Goal: Transaction & Acquisition: Purchase product/service

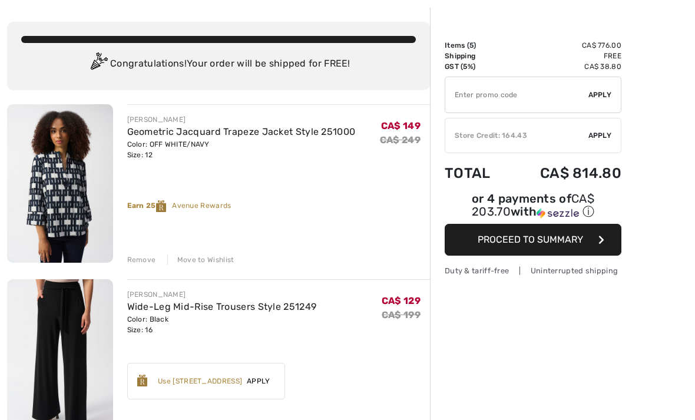
scroll to position [54, 0]
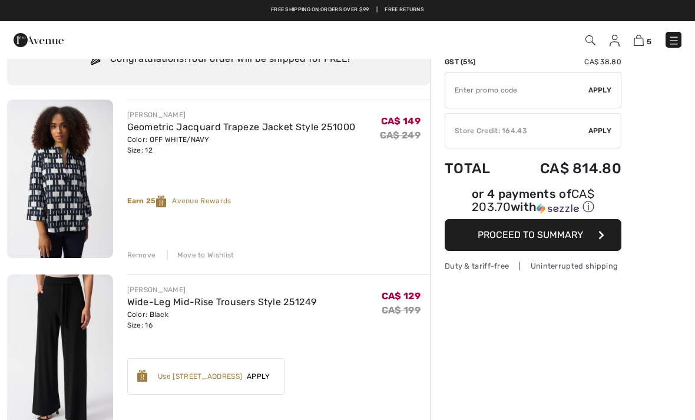
scroll to position [51, 0]
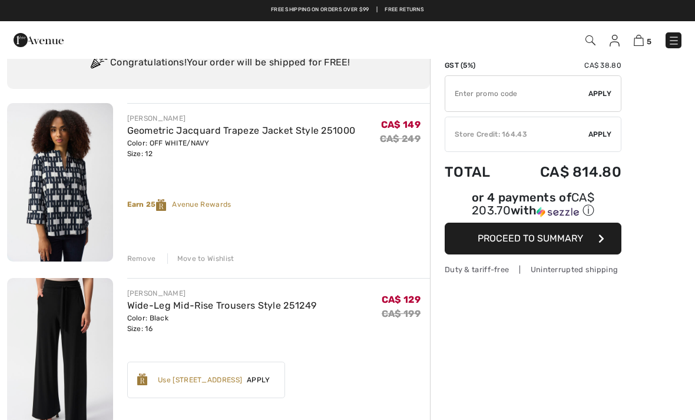
click at [139, 254] on div "Remove" at bounding box center [141, 258] width 29 height 11
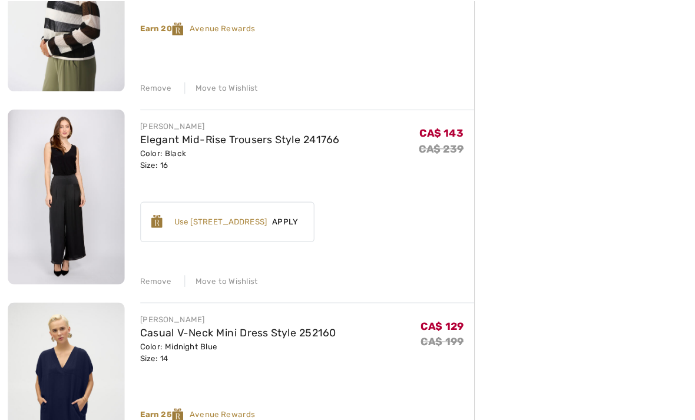
scroll to position [405, 0]
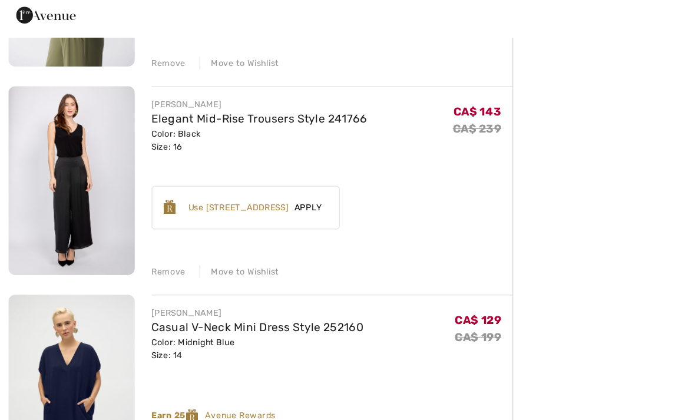
click at [145, 250] on div "Remove" at bounding box center [141, 255] width 29 height 11
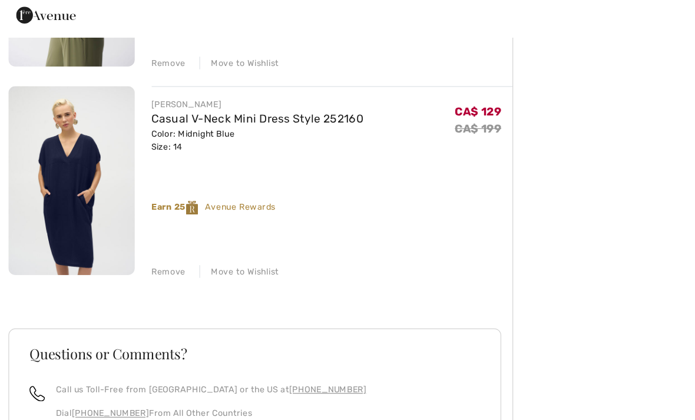
click at [215, 121] on link "Casual V-Neck Mini Dress Style 252160" at bounding box center [216, 126] width 178 height 11
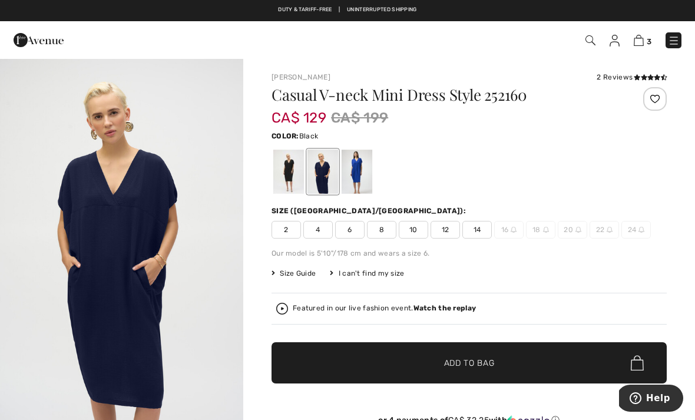
click at [285, 172] on div at bounding box center [288, 172] width 31 height 44
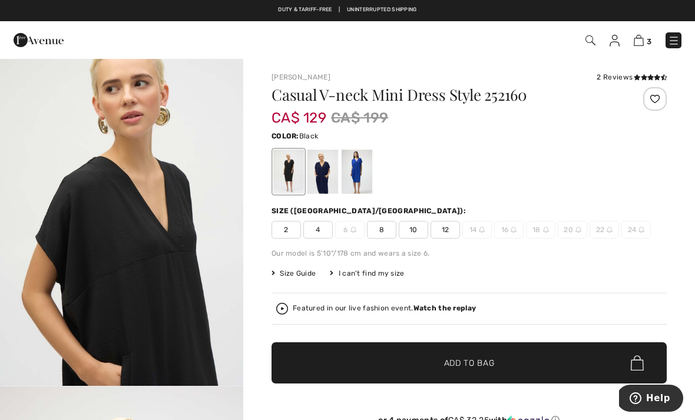
click at [360, 177] on div at bounding box center [357, 172] width 31 height 44
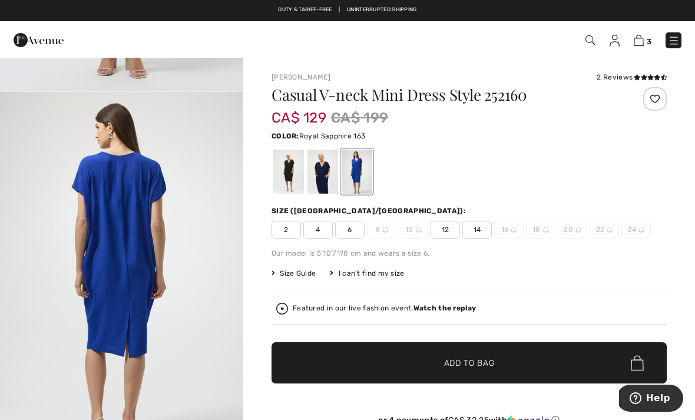
scroll to position [365, 0]
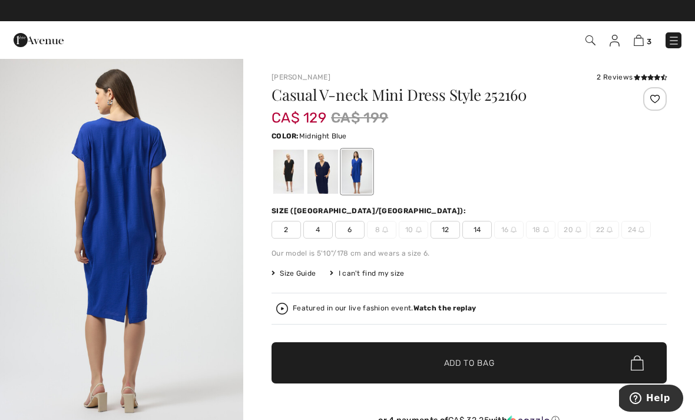
click at [333, 176] on div at bounding box center [323, 172] width 31 height 44
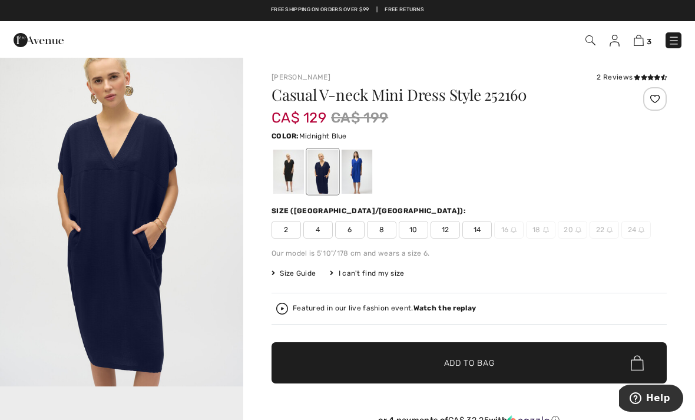
scroll to position [0, 0]
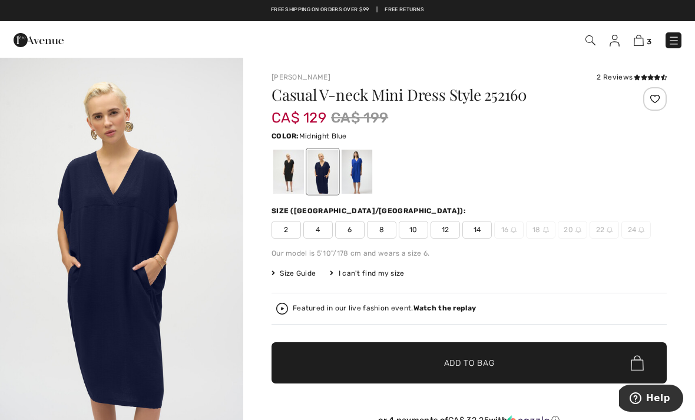
click at [285, 179] on div at bounding box center [288, 172] width 31 height 44
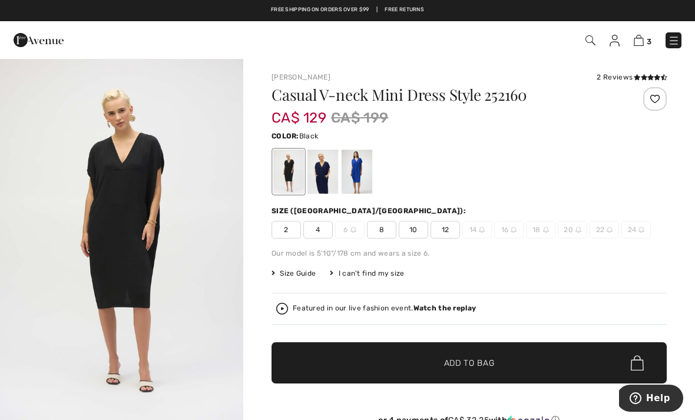
click at [325, 180] on div at bounding box center [323, 172] width 31 height 44
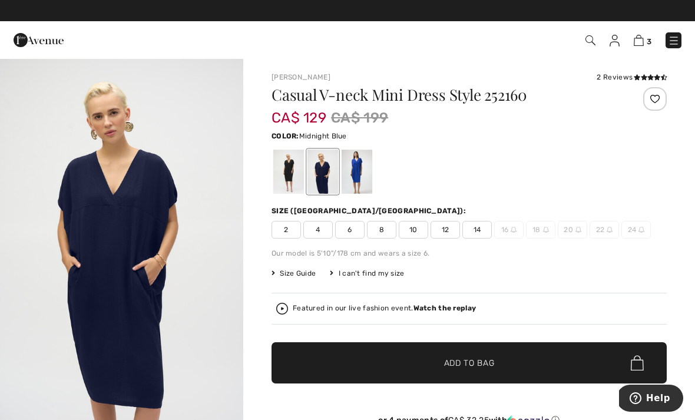
click at [649, 75] on icon at bounding box center [651, 77] width 6 height 6
click at [363, 173] on div at bounding box center [357, 172] width 31 height 44
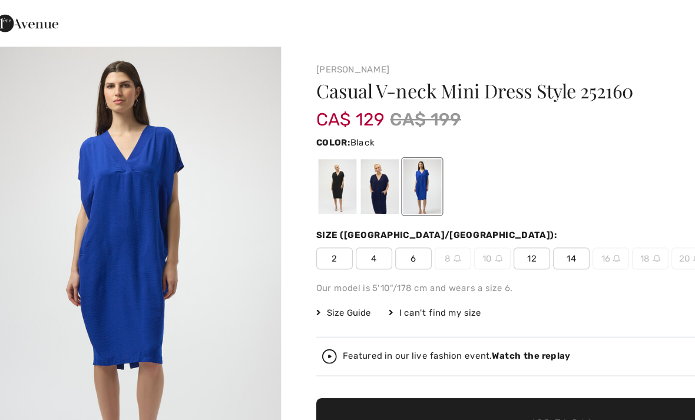
click at [273, 164] on div at bounding box center [288, 172] width 31 height 44
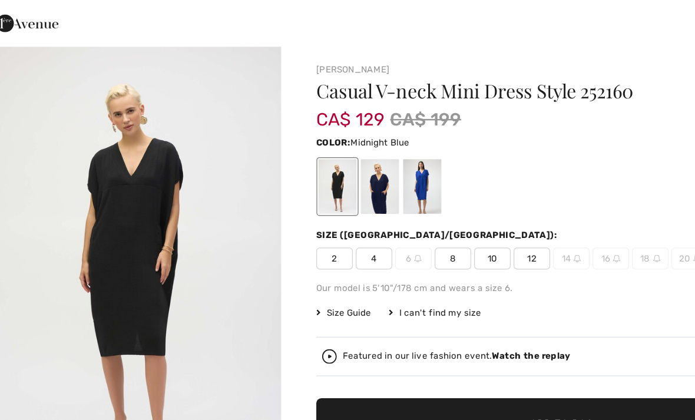
click at [316, 157] on div at bounding box center [323, 172] width 31 height 44
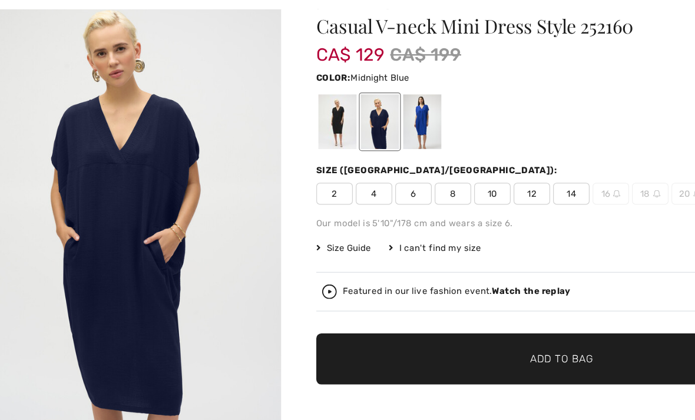
scroll to position [23, 0]
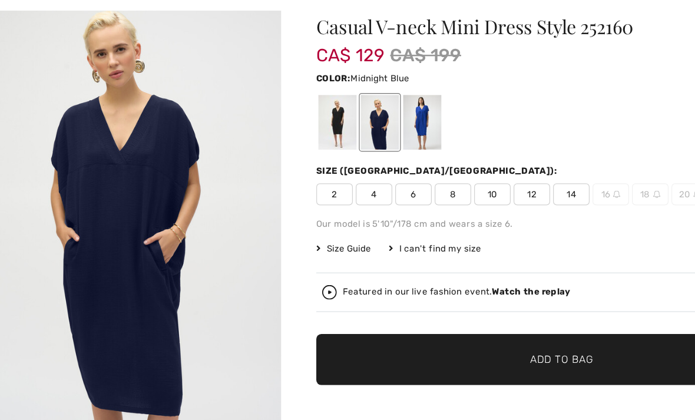
click at [463, 198] on span "14" at bounding box center [477, 207] width 29 height 18
click at [463, 334] on span "Add to Bag" at bounding box center [469, 340] width 51 height 12
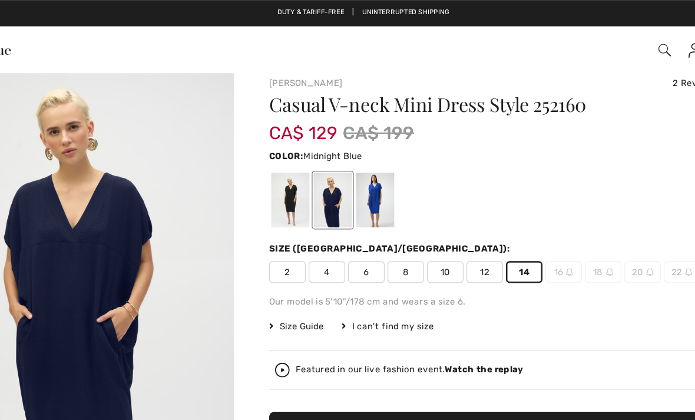
scroll to position [0, 0]
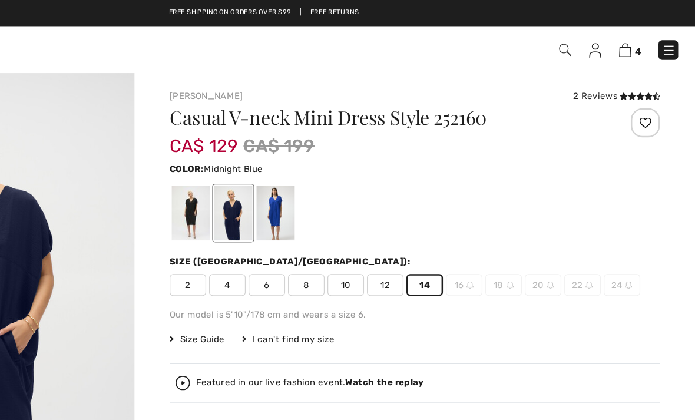
click at [634, 35] on img at bounding box center [639, 40] width 10 height 11
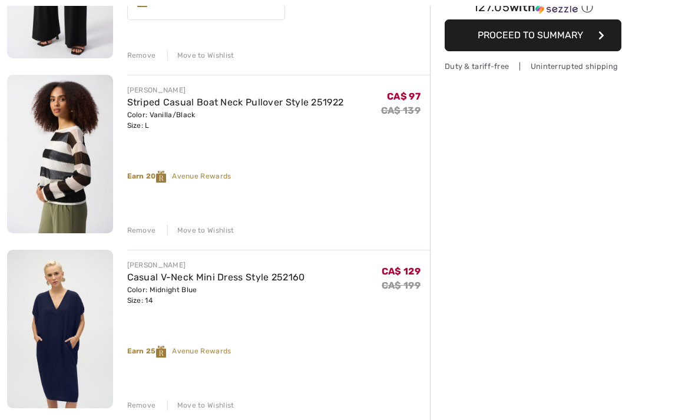
scroll to position [269, 0]
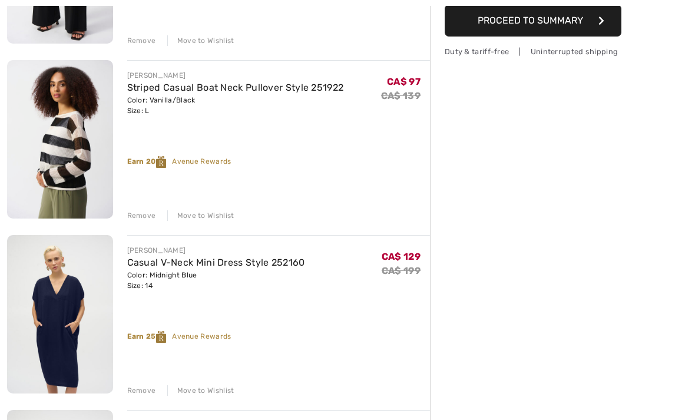
click at [143, 212] on div "Remove" at bounding box center [141, 215] width 29 height 11
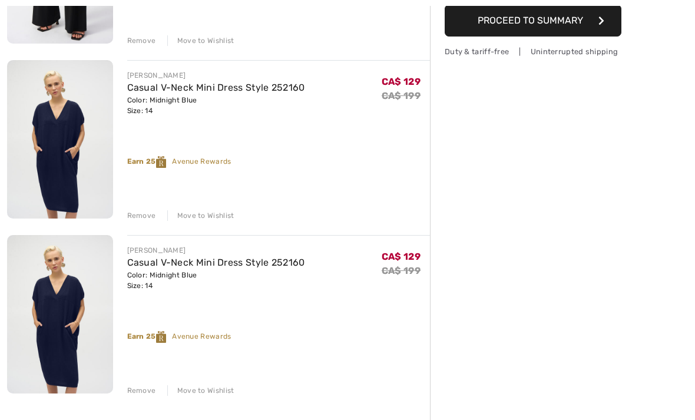
click at [147, 395] on div "Remove" at bounding box center [141, 390] width 29 height 11
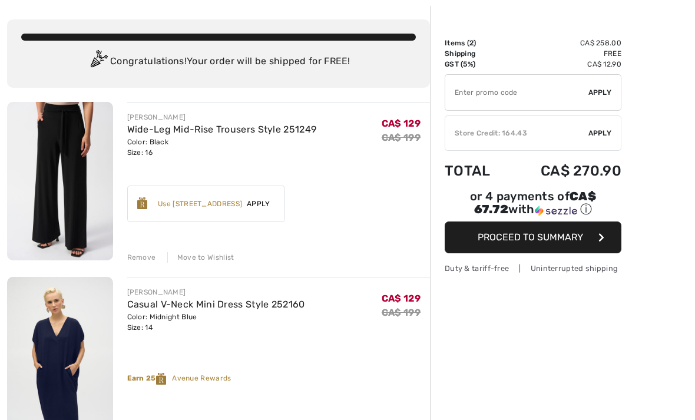
scroll to position [59, 0]
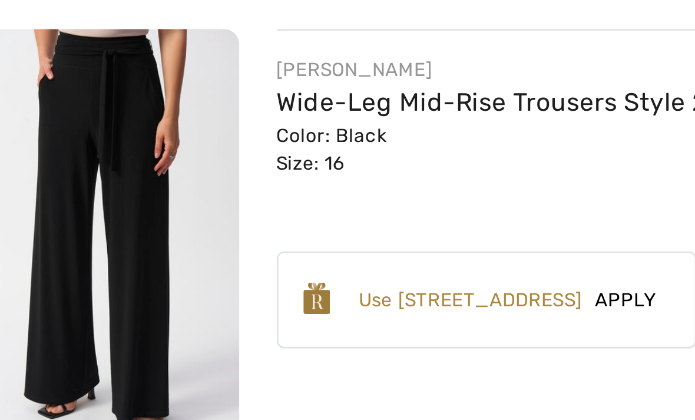
click at [151, 117] on link "Wide-Leg Mid-Rise Trousers Style 251249" at bounding box center [222, 122] width 190 height 11
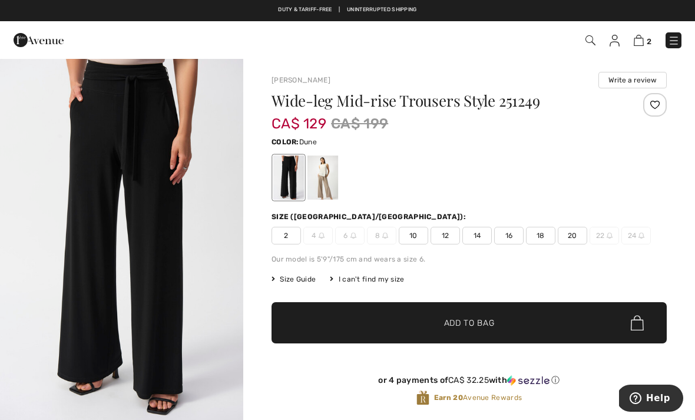
click at [331, 195] on div at bounding box center [323, 178] width 31 height 44
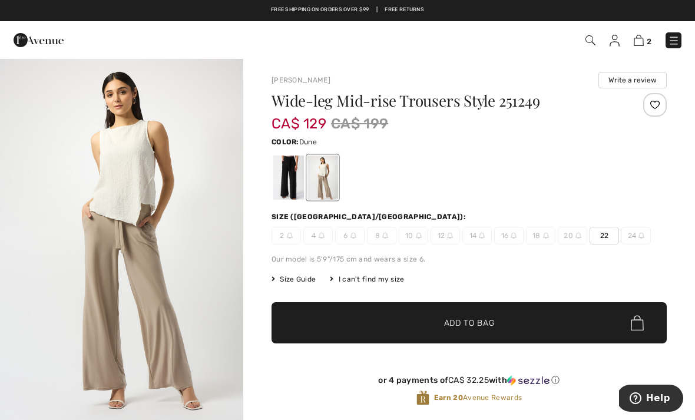
click at [292, 176] on div at bounding box center [288, 178] width 31 height 44
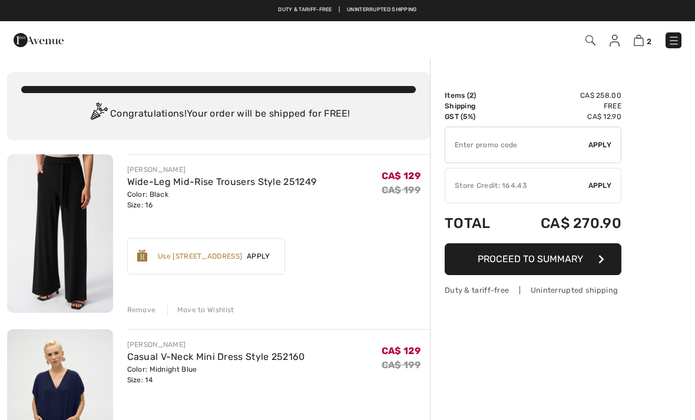
checkbox input "true"
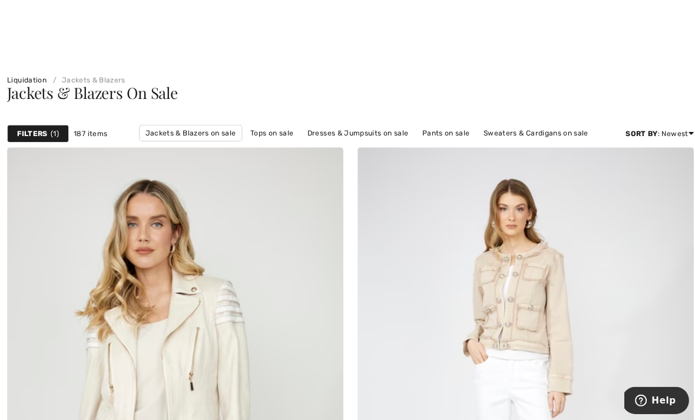
click at [371, 130] on link "Dresses & Jumpsuits on sale" at bounding box center [355, 133] width 112 height 15
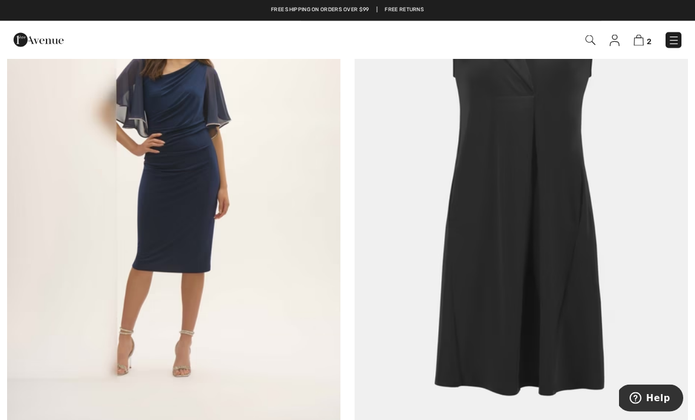
scroll to position [1893, 0]
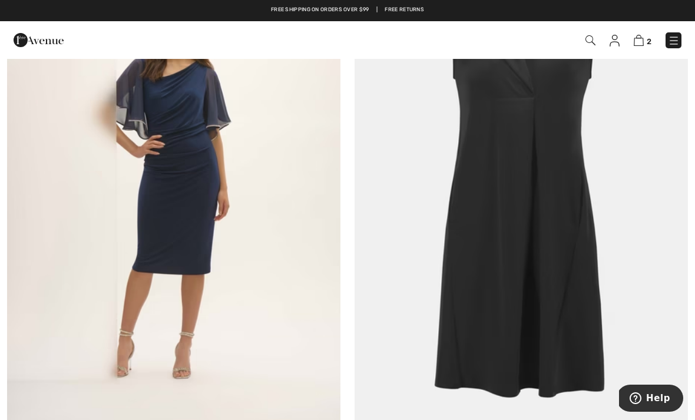
click at [531, 221] on img at bounding box center [522, 183] width 334 height 500
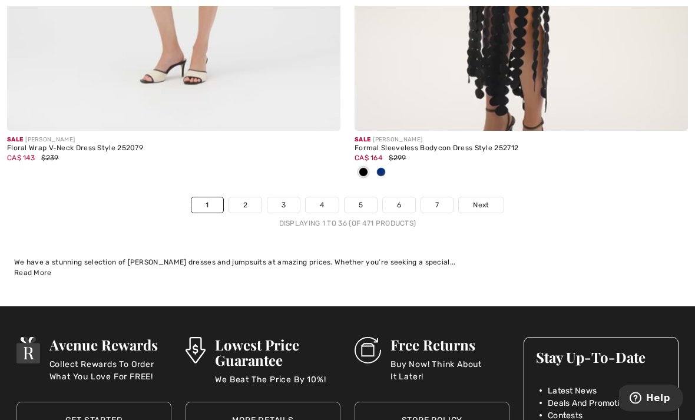
scroll to position [10294, 0]
click at [235, 197] on link "2" at bounding box center [245, 204] width 32 height 15
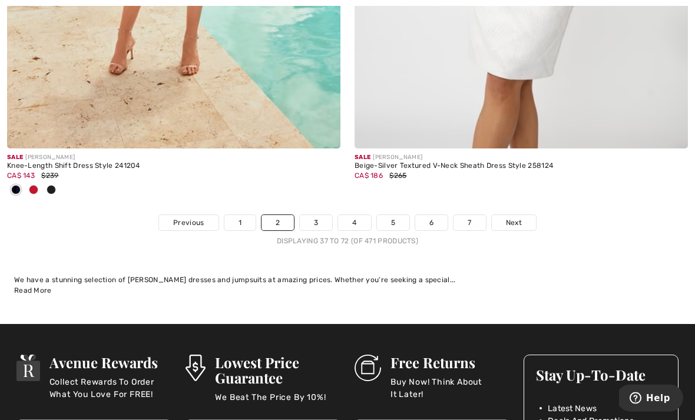
scroll to position [10151, 0]
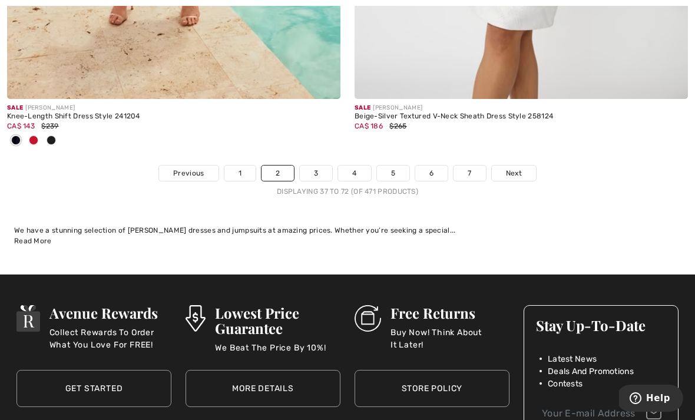
click at [318, 171] on link "3" at bounding box center [316, 173] width 32 height 15
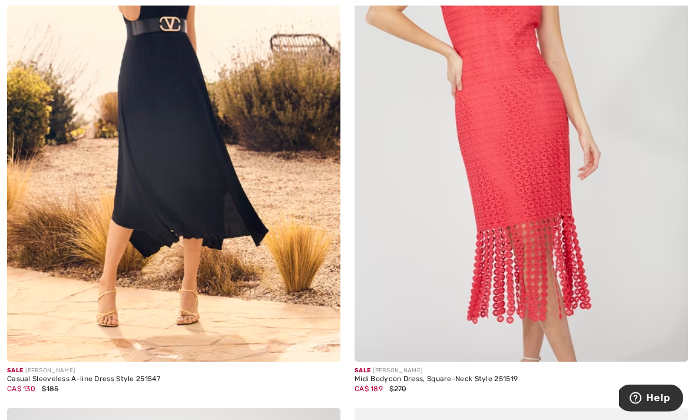
scroll to position [833, 0]
click at [177, 74] on img at bounding box center [174, 112] width 334 height 500
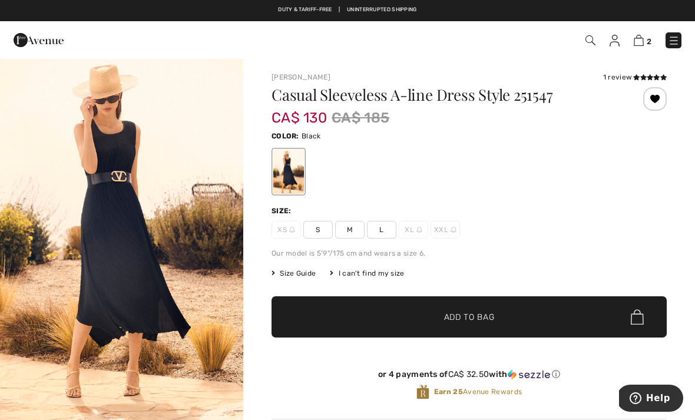
click at [381, 227] on span "L" at bounding box center [381, 230] width 29 height 18
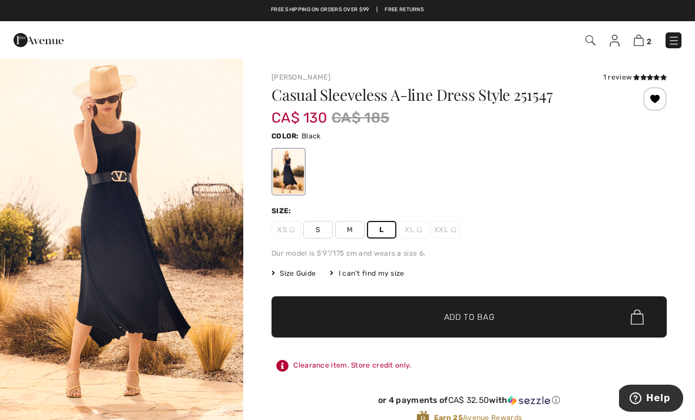
click at [141, 231] on img "1 / 5" at bounding box center [121, 240] width 243 height 365
click at [502, 324] on span "✔ Added to Bag Add to Bag" at bounding box center [469, 316] width 395 height 41
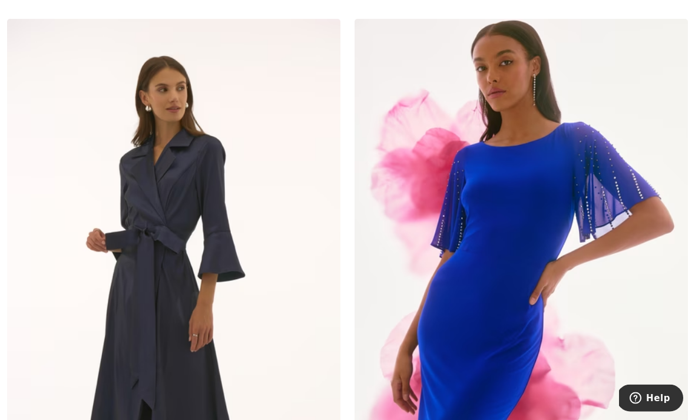
scroll to position [3613, 0]
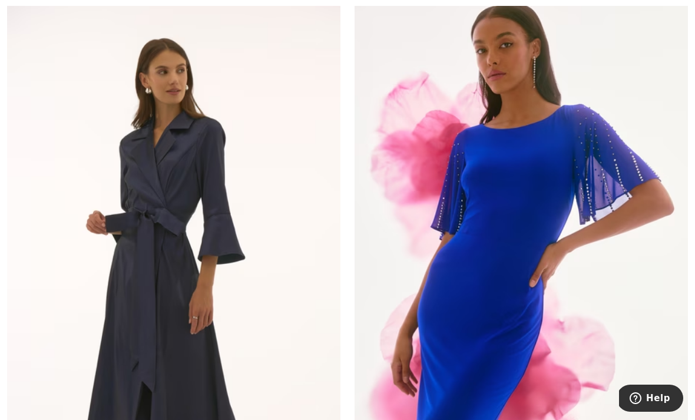
click at [162, 242] on img at bounding box center [174, 251] width 334 height 500
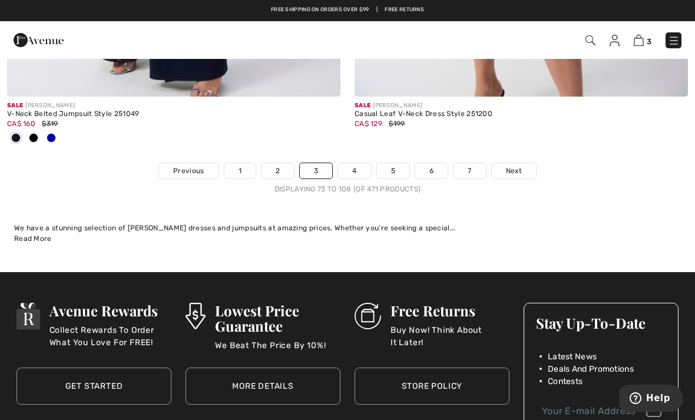
scroll to position [10387, 0]
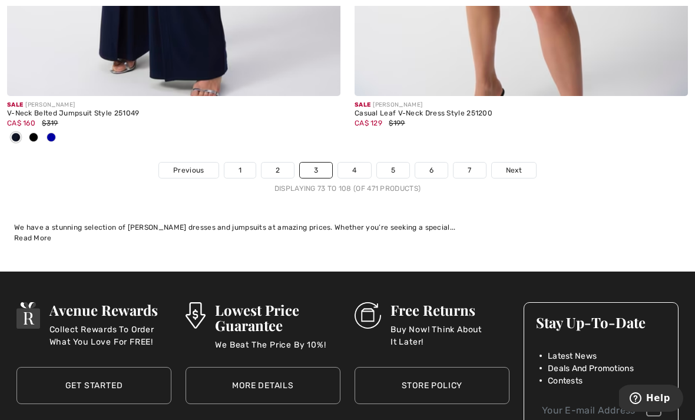
click at [357, 163] on link "4" at bounding box center [354, 170] width 32 height 15
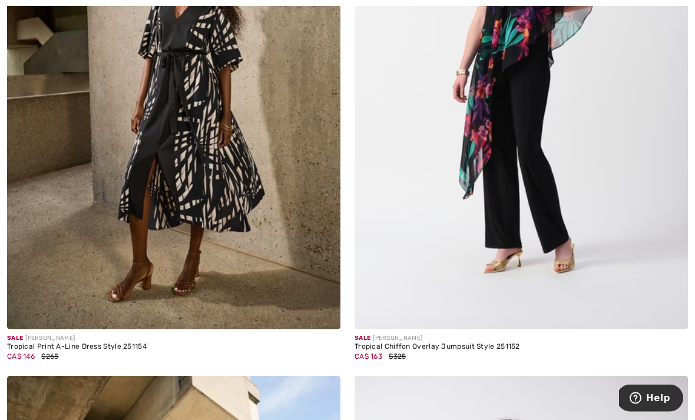
scroll to position [3727, 0]
click at [216, 144] on img at bounding box center [174, 79] width 334 height 500
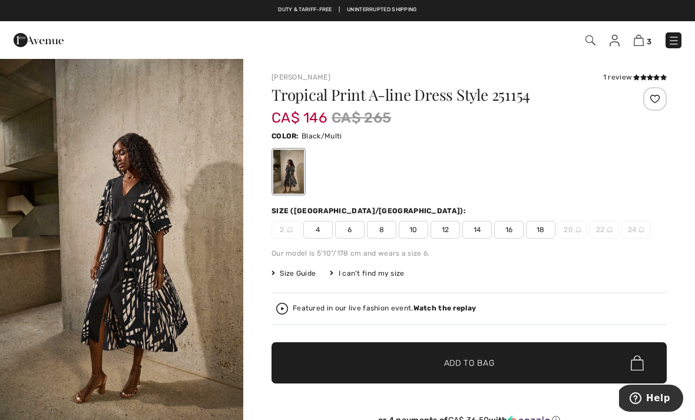
click at [652, 74] on icon at bounding box center [650, 77] width 6 height 6
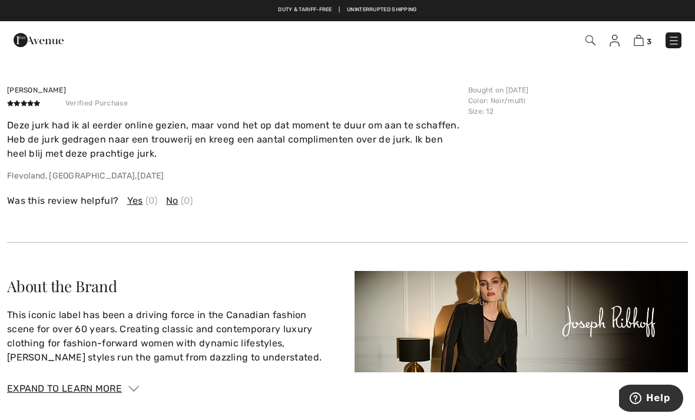
scroll to position [1800, 0]
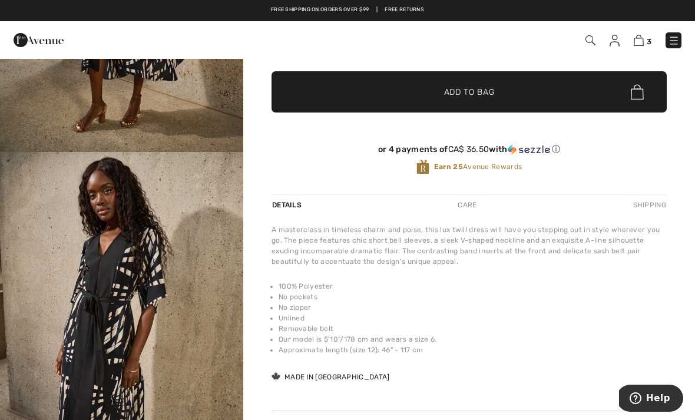
scroll to position [268, 0]
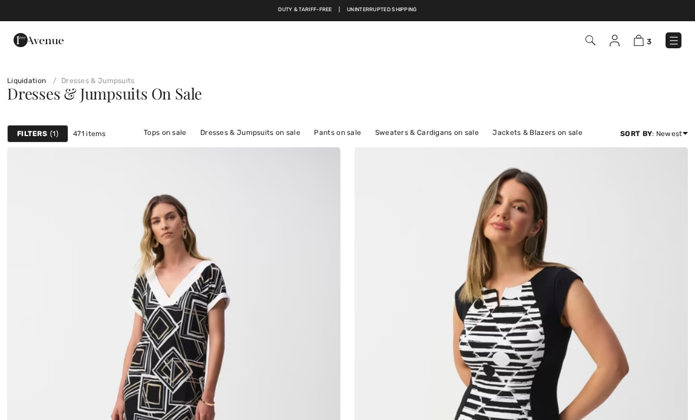
checkbox input "true"
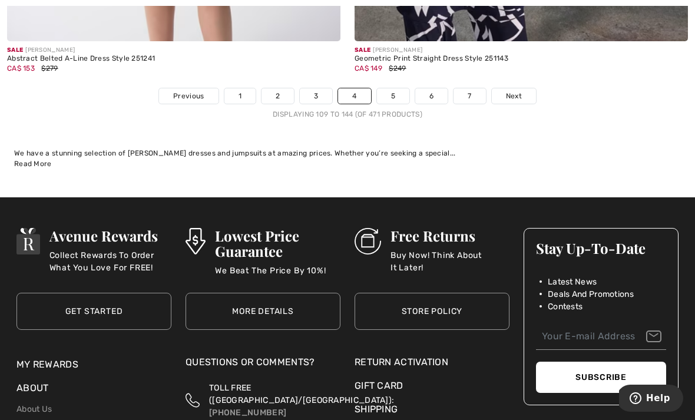
scroll to position [10270, 0]
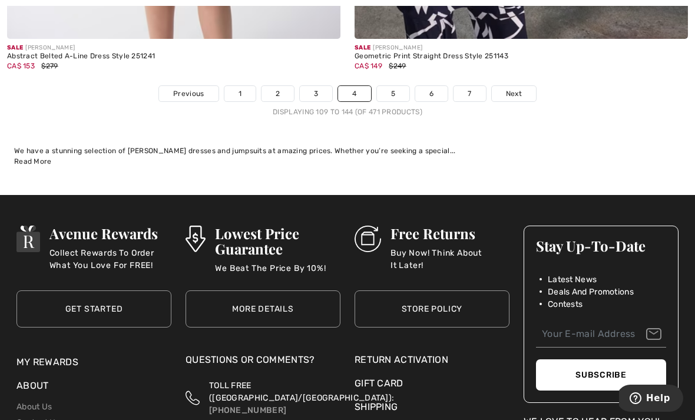
click at [389, 88] on link "5" at bounding box center [393, 93] width 32 height 15
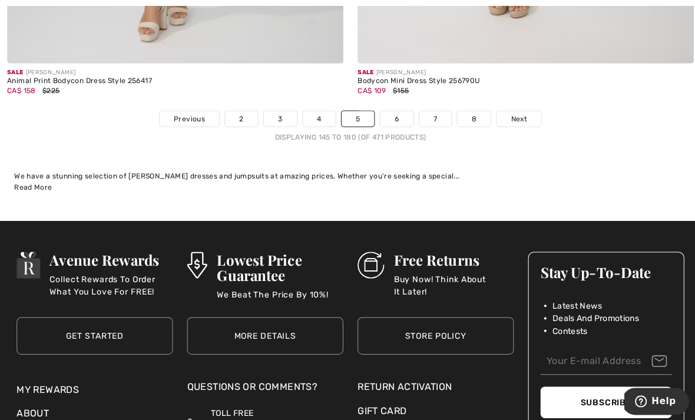
scroll to position [10268, 0]
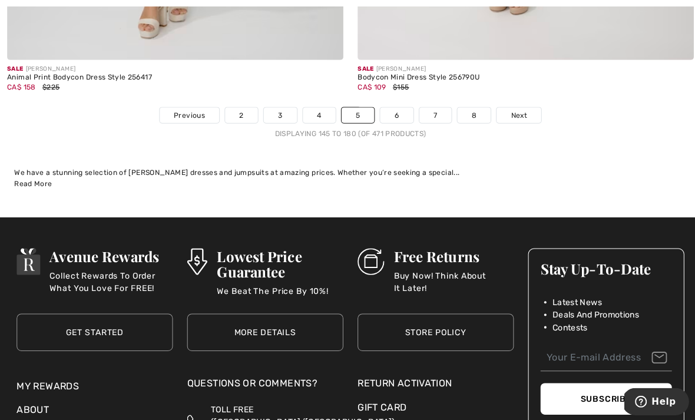
click at [519, 109] on span "Next" at bounding box center [515, 114] width 16 height 11
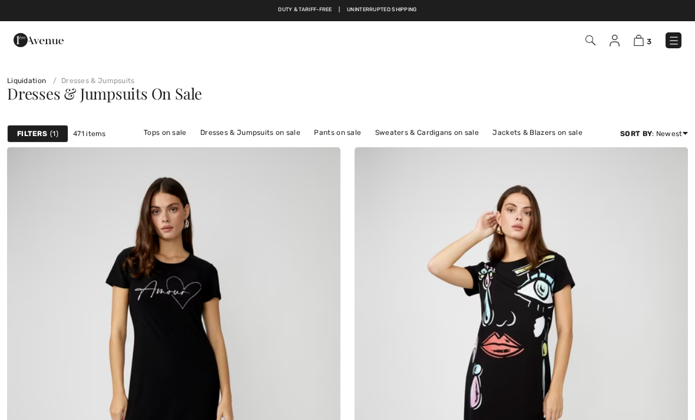
checkbox input "true"
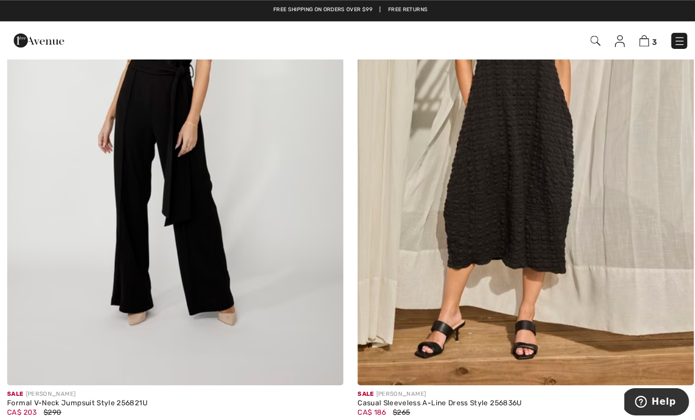
scroll to position [1353, 0]
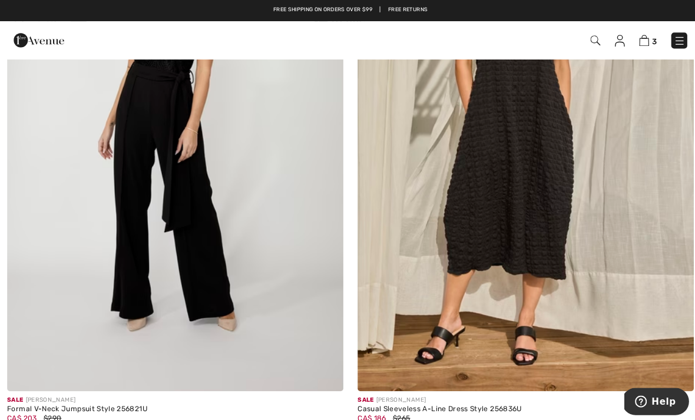
click at [525, 158] on img at bounding box center [522, 138] width 334 height 500
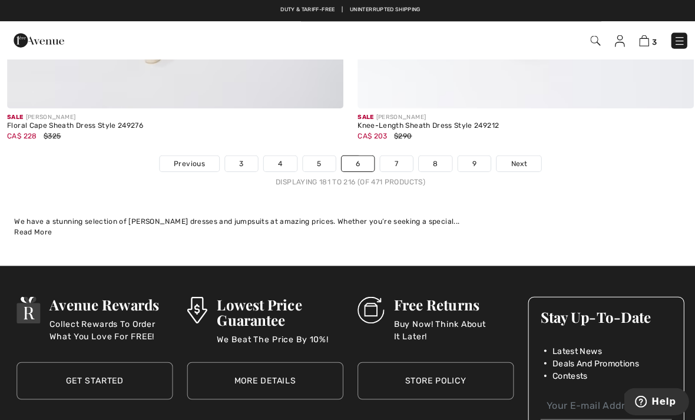
scroll to position [10105, 0]
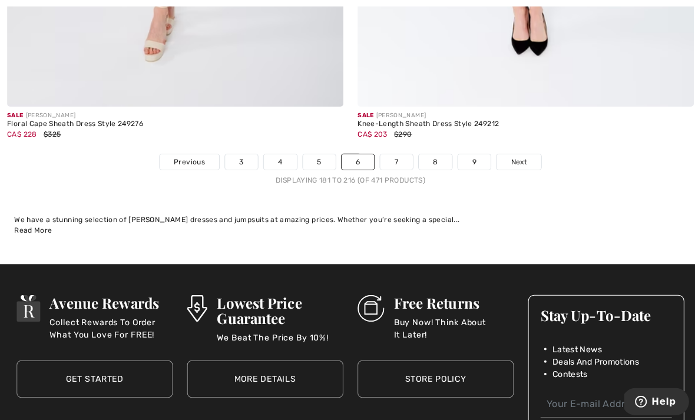
click at [391, 153] on link "7" at bounding box center [393, 160] width 32 height 15
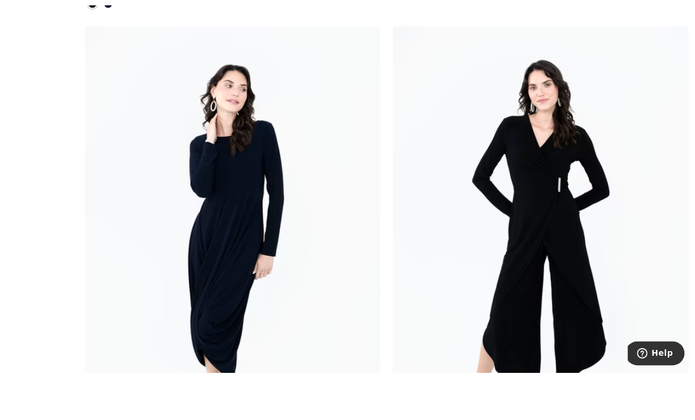
scroll to position [9879, 0]
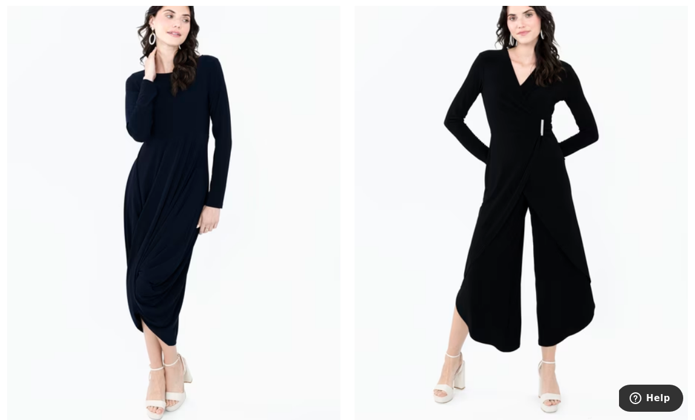
click at [169, 203] on img at bounding box center [174, 199] width 334 height 500
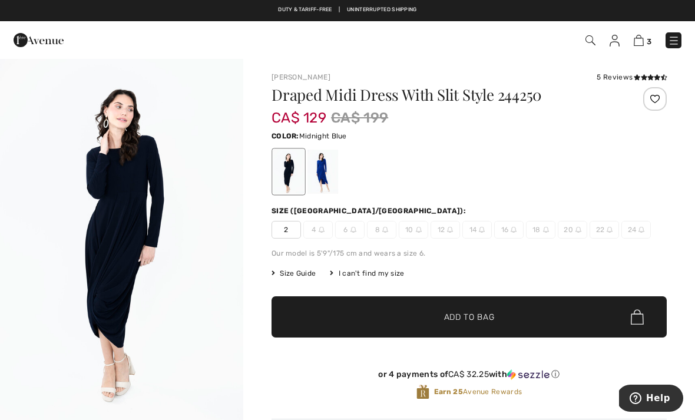
click at [320, 179] on div at bounding box center [323, 172] width 31 height 44
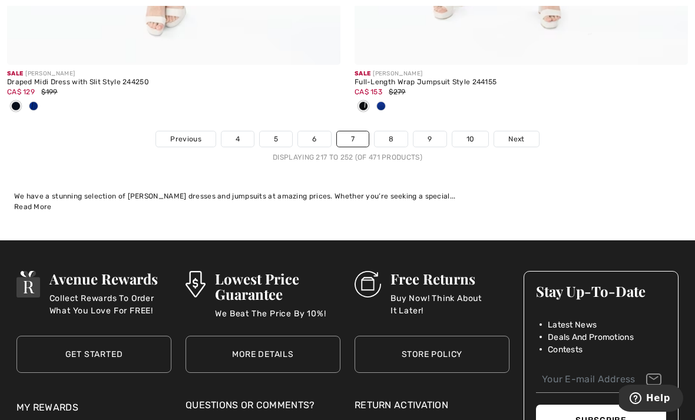
scroll to position [10250, 0]
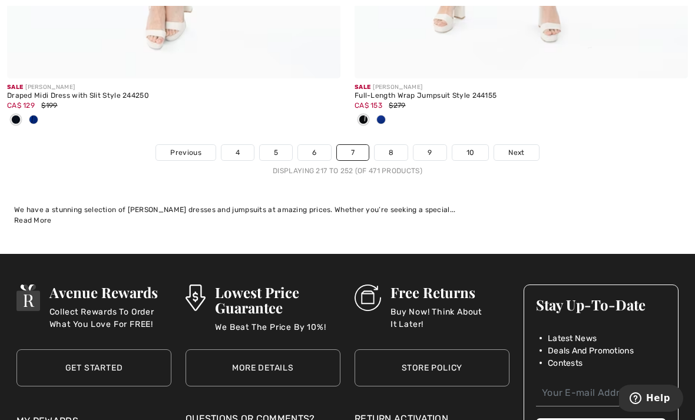
click at [394, 147] on link "8" at bounding box center [391, 152] width 33 height 15
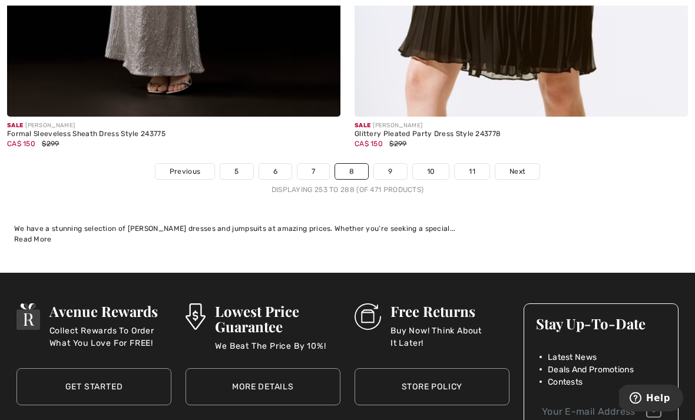
scroll to position [10228, 0]
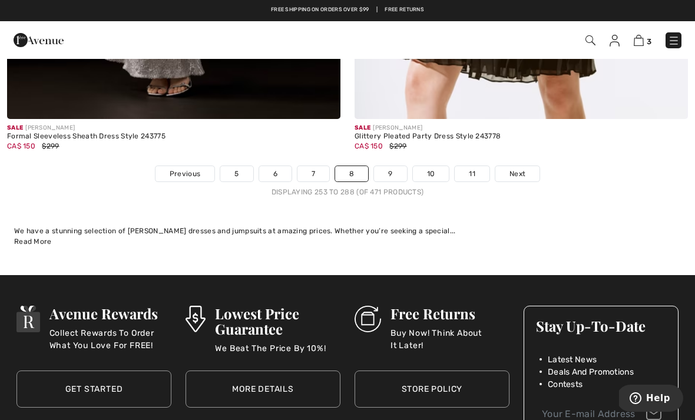
click at [400, 168] on link "9" at bounding box center [390, 173] width 32 height 15
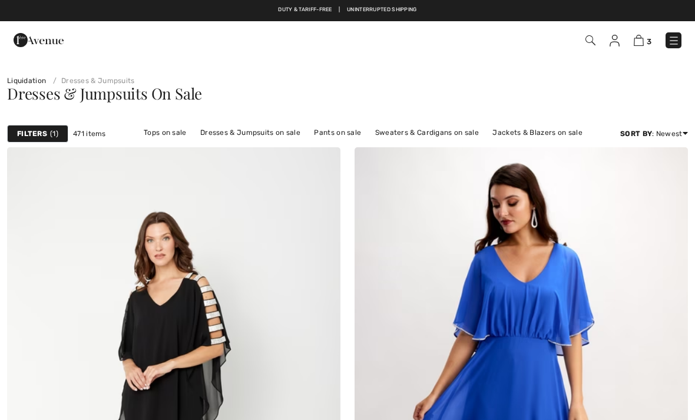
checkbox input "true"
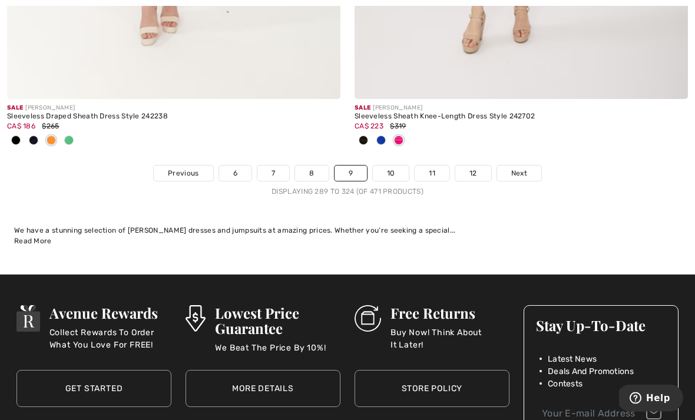
scroll to position [10211, 0]
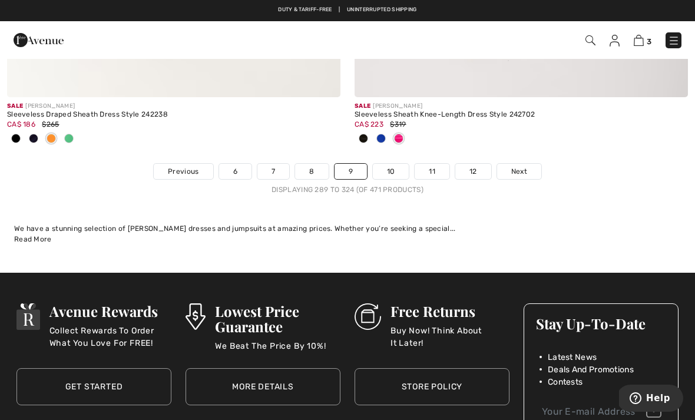
click at [398, 167] on link "10" at bounding box center [391, 171] width 37 height 15
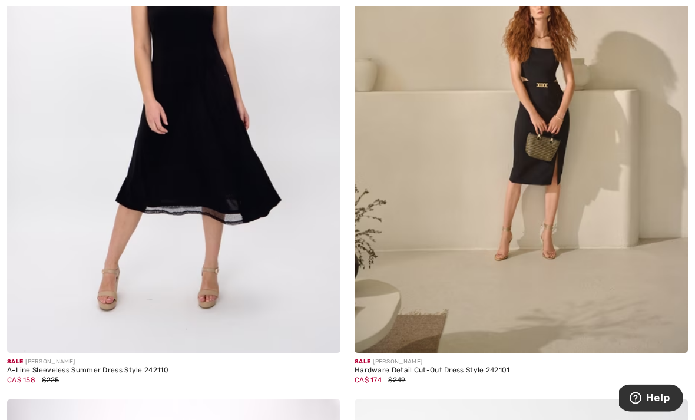
scroll to position [1993, 0]
click at [207, 94] on img at bounding box center [174, 103] width 334 height 500
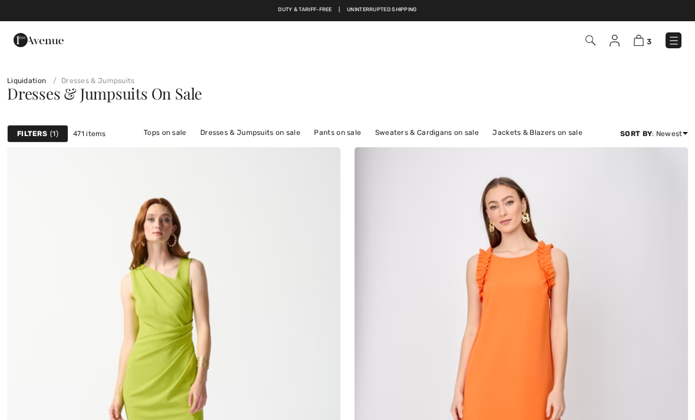
scroll to position [2031, 0]
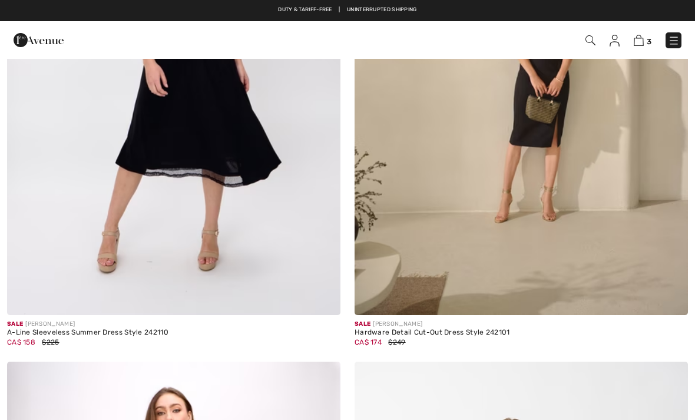
checkbox input "true"
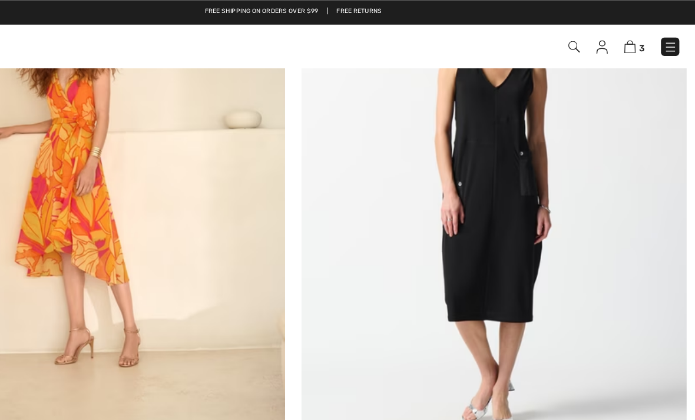
scroll to position [5917, 0]
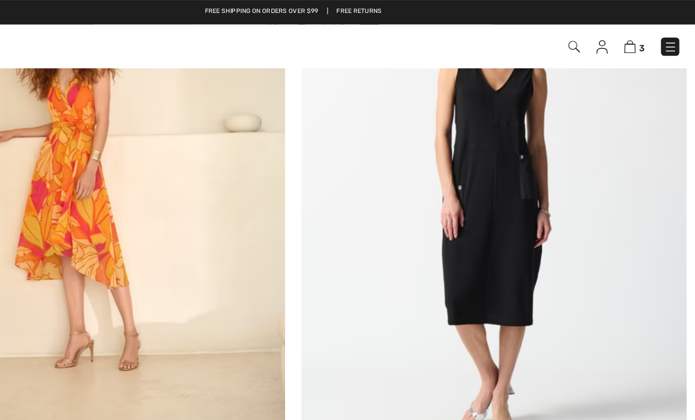
click at [453, 174] on img at bounding box center [522, 174] width 334 height 500
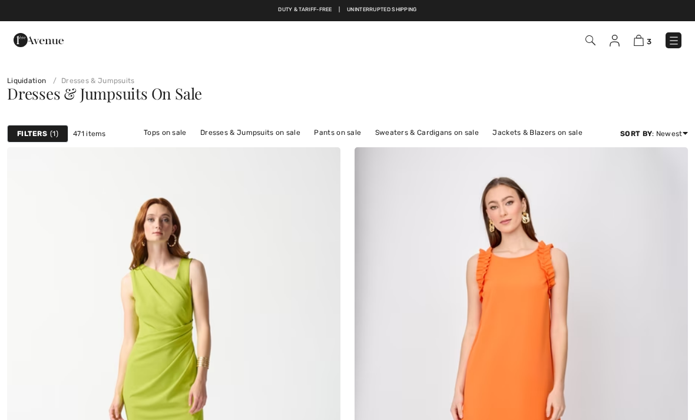
checkbox input "true"
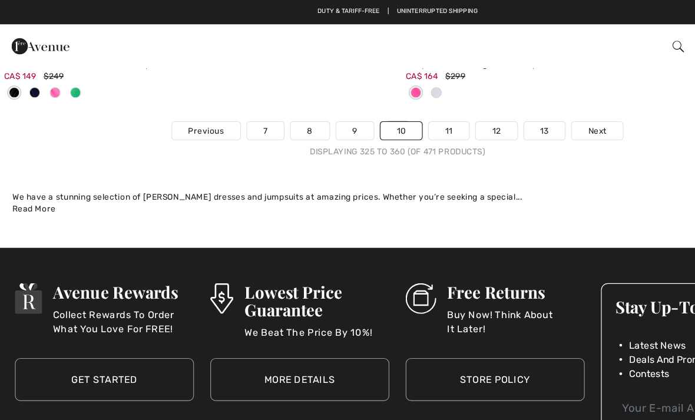
scroll to position [10326, 0]
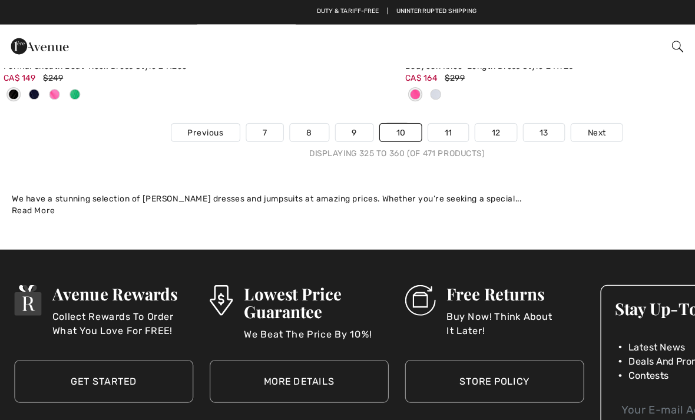
click at [387, 107] on link "11" at bounding box center [392, 114] width 35 height 15
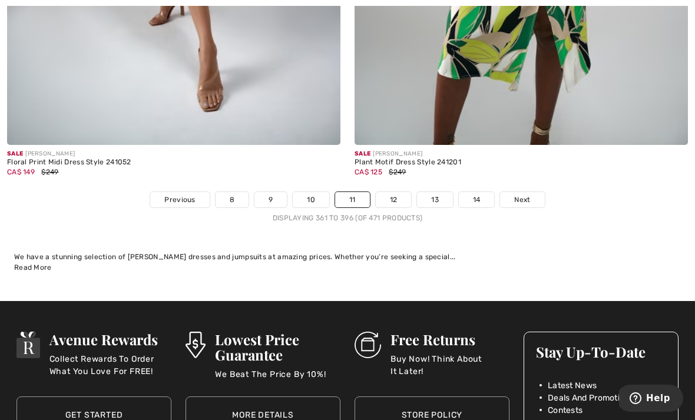
scroll to position [10240, 0]
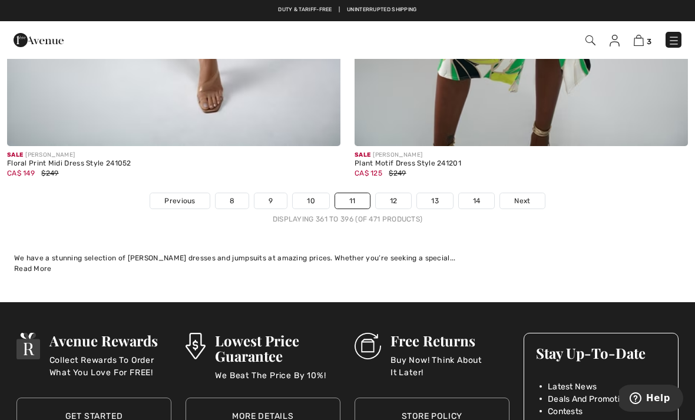
click at [526, 196] on span "Next" at bounding box center [523, 201] width 16 height 11
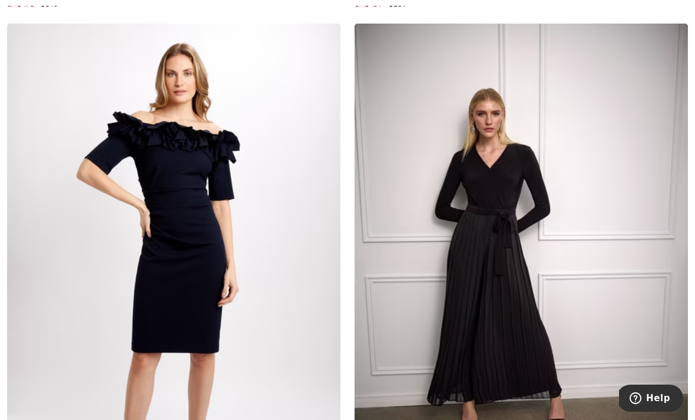
scroll to position [4100, 0]
click at [504, 278] on img at bounding box center [522, 273] width 334 height 500
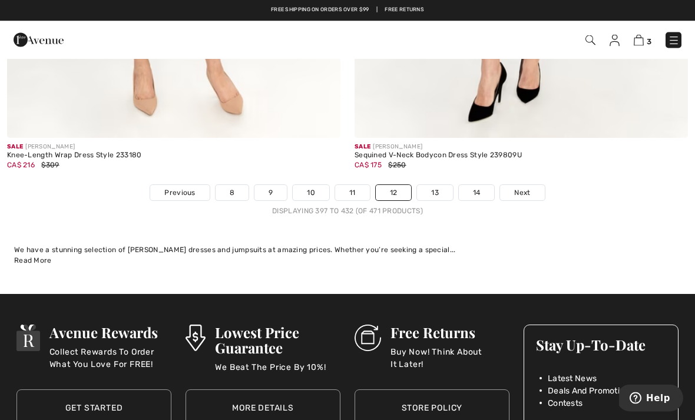
scroll to position [10168, 0]
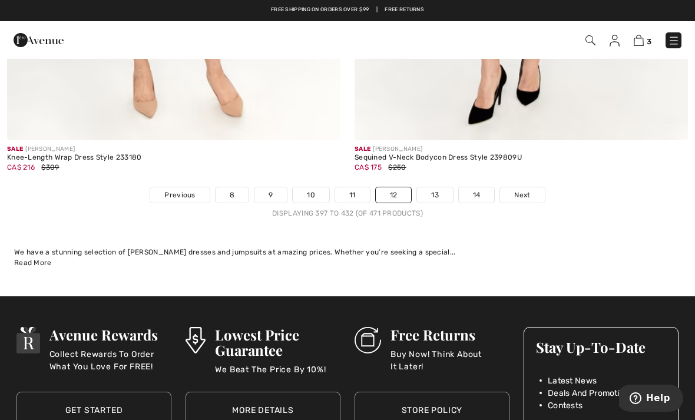
click at [526, 190] on span "Next" at bounding box center [523, 195] width 16 height 11
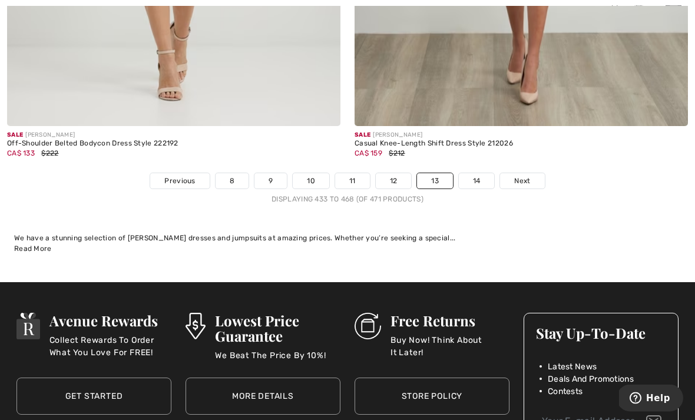
scroll to position [10202, 0]
click at [478, 180] on link "14" at bounding box center [477, 180] width 36 height 15
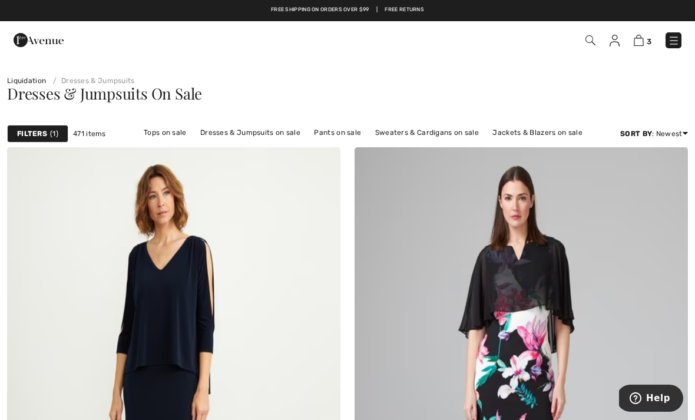
click at [171, 127] on link "Tops on sale" at bounding box center [165, 132] width 55 height 15
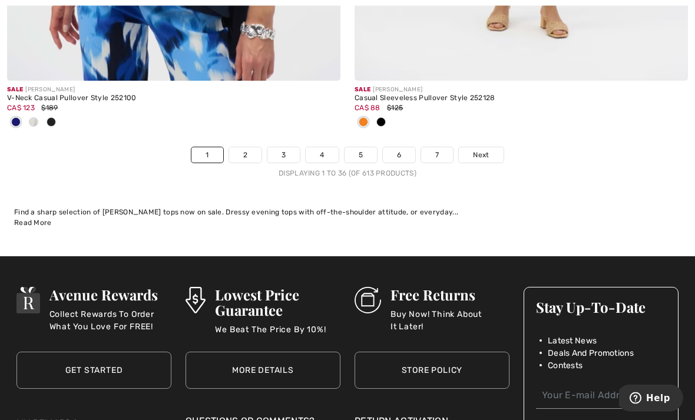
scroll to position [10304, 0]
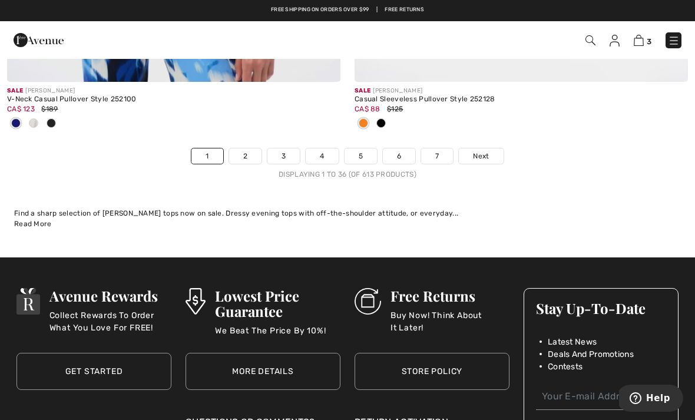
click at [473, 154] on link "Next" at bounding box center [481, 156] width 44 height 15
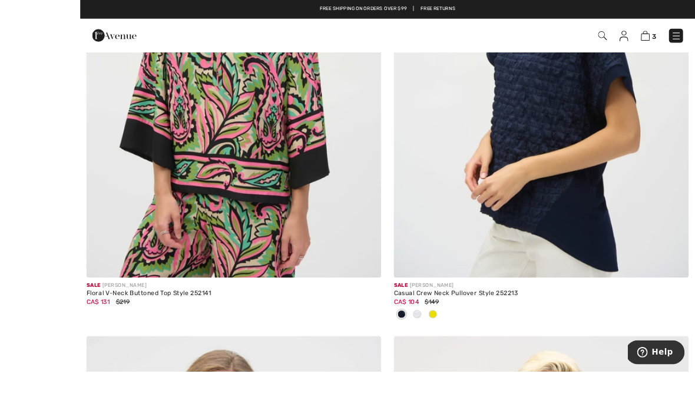
scroll to position [2083, 0]
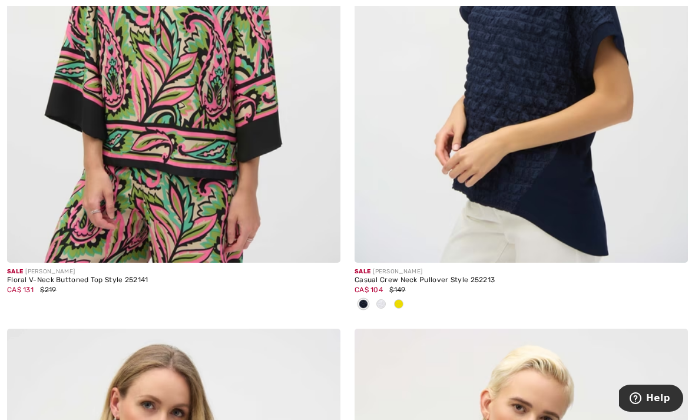
click at [525, 145] on img at bounding box center [522, 12] width 334 height 500
click at [541, 64] on img at bounding box center [522, 12] width 334 height 500
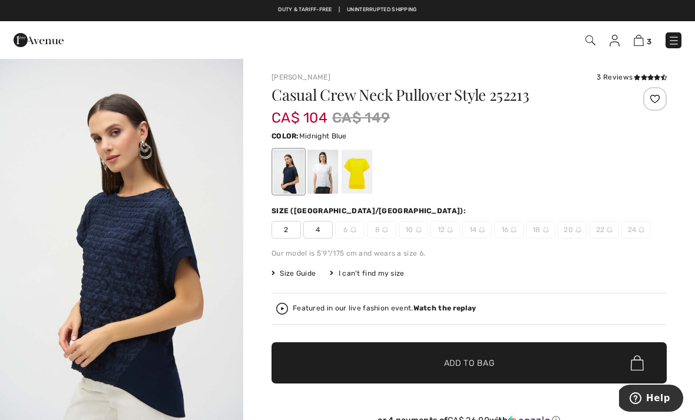
click at [325, 177] on div at bounding box center [323, 172] width 31 height 44
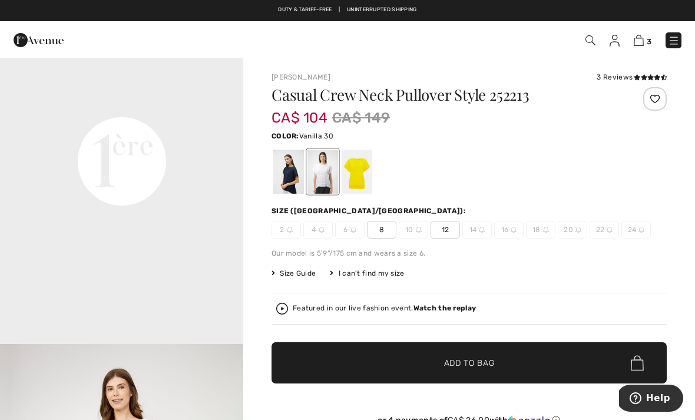
scroll to position [810, 0]
click at [305, 48] on div "3 Checkout" at bounding box center [491, 40] width 400 height 24
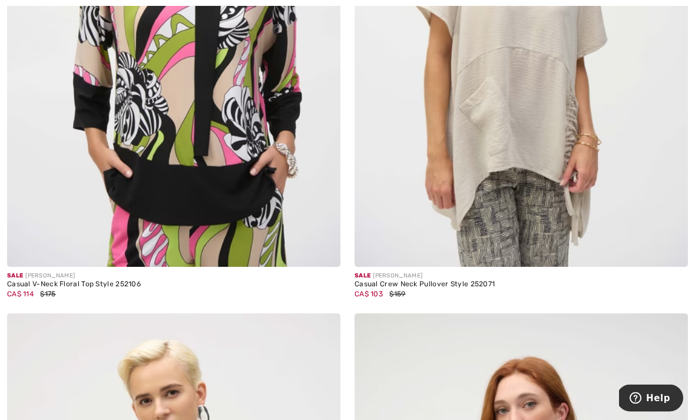
scroll to position [6055, 0]
click at [504, 110] on img at bounding box center [522, 17] width 334 height 500
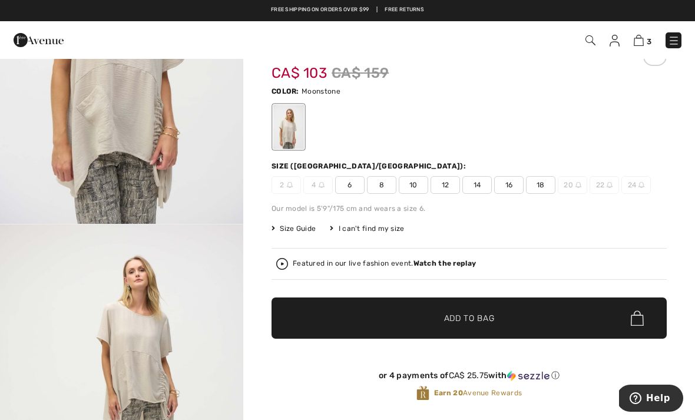
scroll to position [149, 0]
click at [146, 111] on img "1 / 5" at bounding box center [121, 41] width 243 height 365
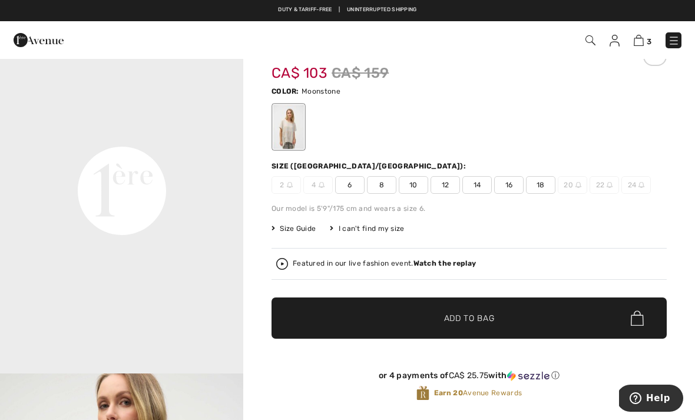
scroll to position [88, 0]
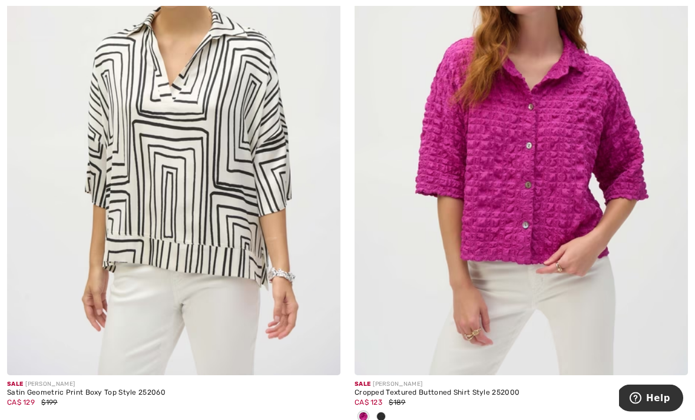
scroll to position [6508, 0]
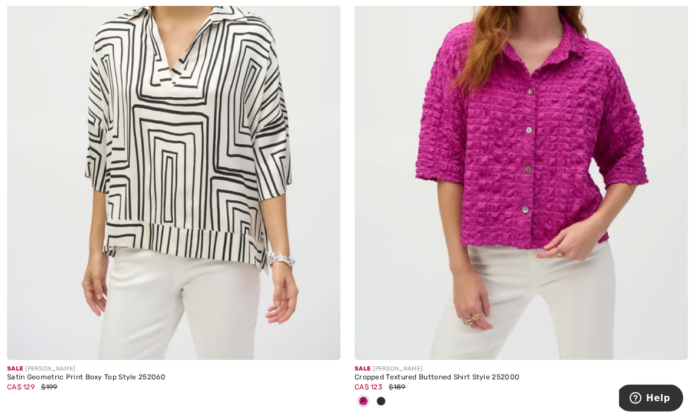
click at [385, 397] on span at bounding box center [381, 401] width 9 height 9
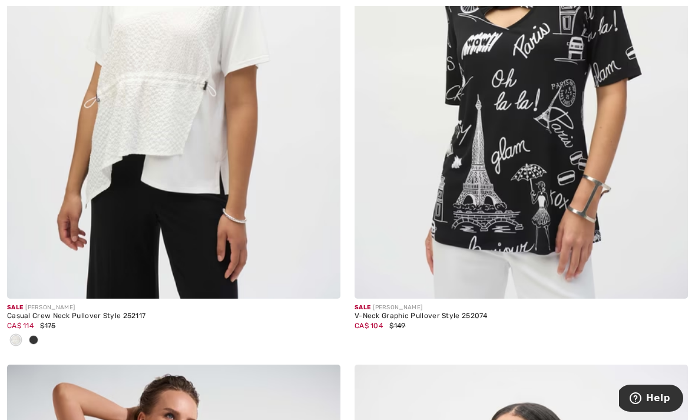
scroll to position [7857, 0]
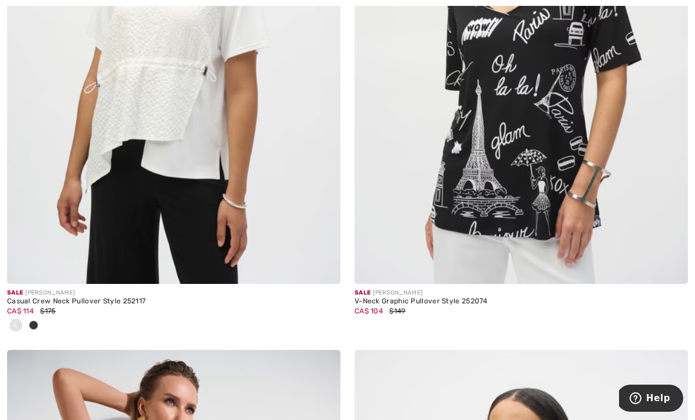
click at [41, 319] on div at bounding box center [34, 325] width 18 height 19
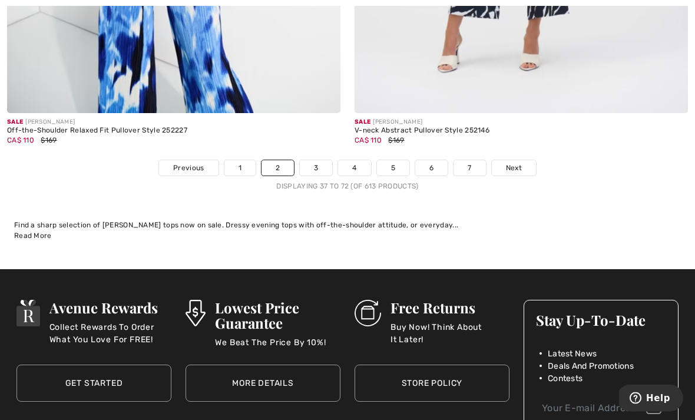
scroll to position [10277, 0]
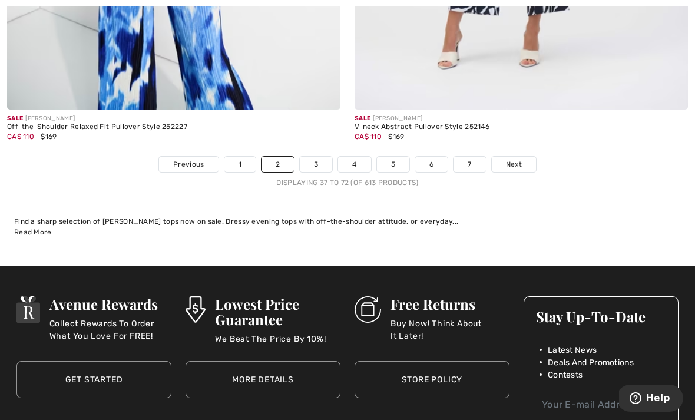
click at [517, 159] on span "Next" at bounding box center [514, 164] width 16 height 11
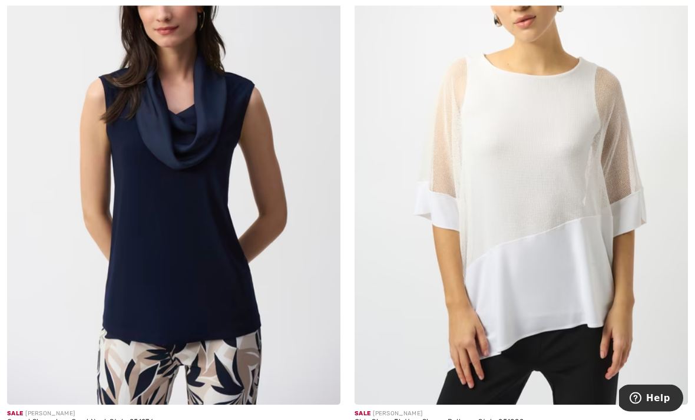
scroll to position [7755, 0]
click at [197, 225] on img at bounding box center [174, 155] width 334 height 500
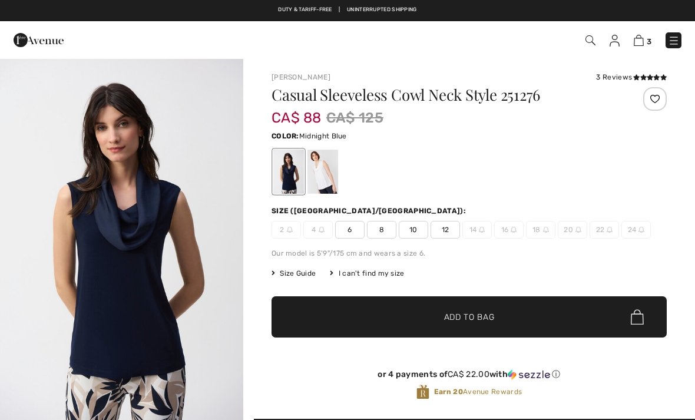
checkbox input "true"
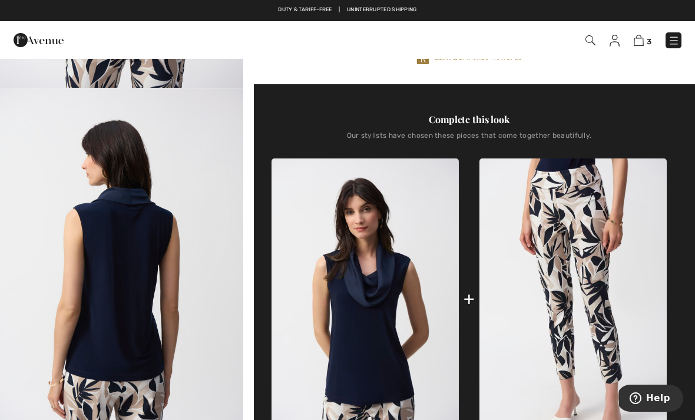
scroll to position [332, 0]
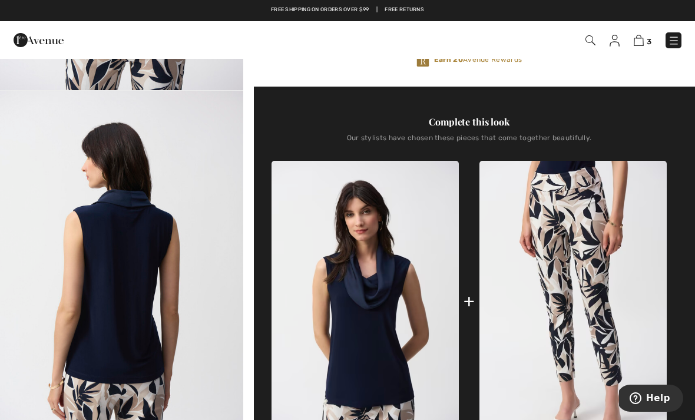
click at [389, 341] on img at bounding box center [365, 301] width 187 height 281
click at [378, 332] on img at bounding box center [365, 301] width 187 height 281
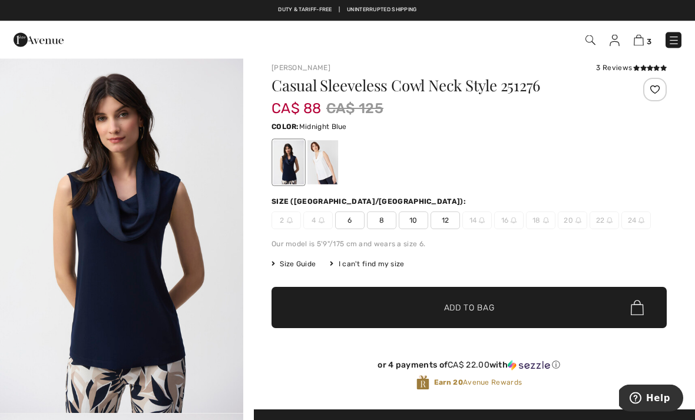
scroll to position [9, 0]
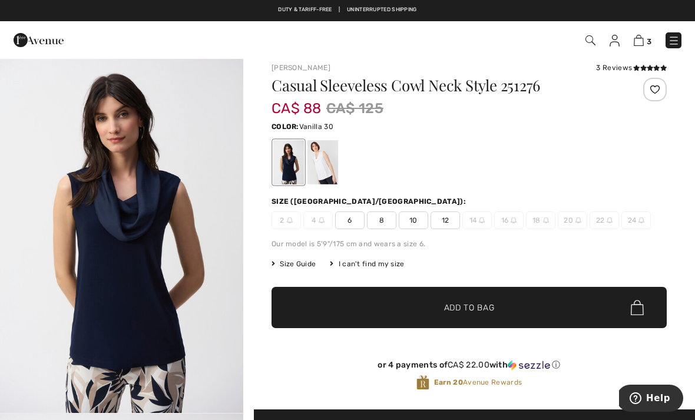
click at [330, 165] on div at bounding box center [323, 162] width 31 height 44
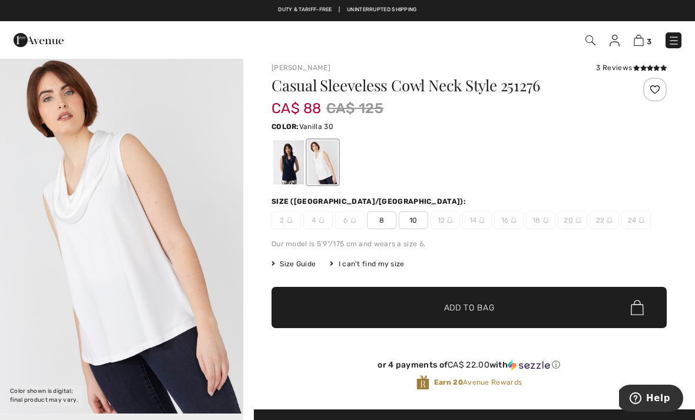
click at [292, 170] on div at bounding box center [288, 162] width 31 height 44
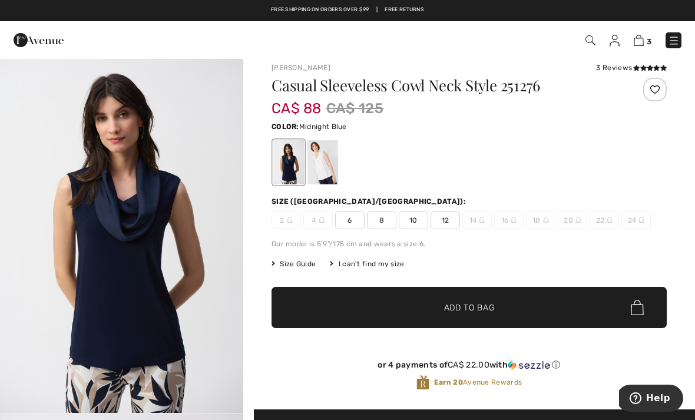
click at [446, 218] on span "12" at bounding box center [445, 221] width 29 height 18
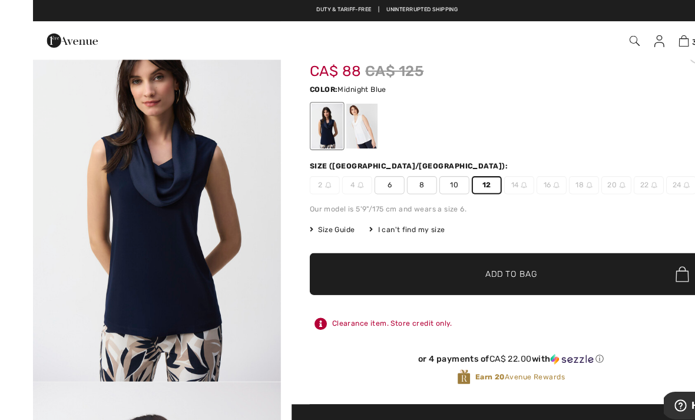
scroll to position [48, 0]
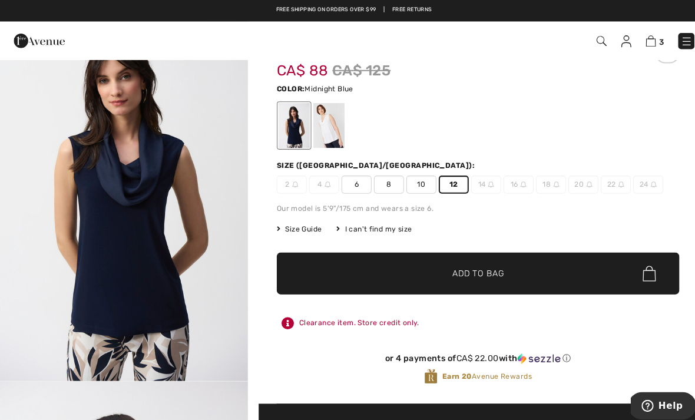
click at [488, 267] on span "Add to Bag" at bounding box center [469, 269] width 51 height 12
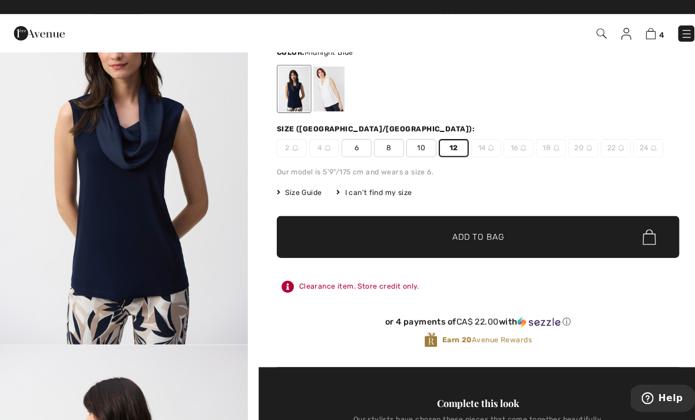
scroll to position [78, 0]
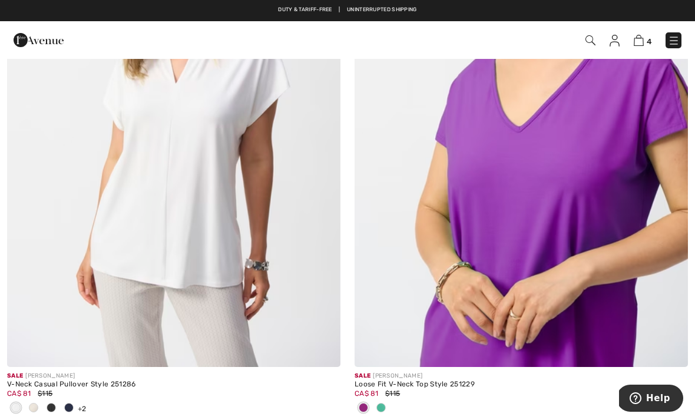
scroll to position [8368, 0]
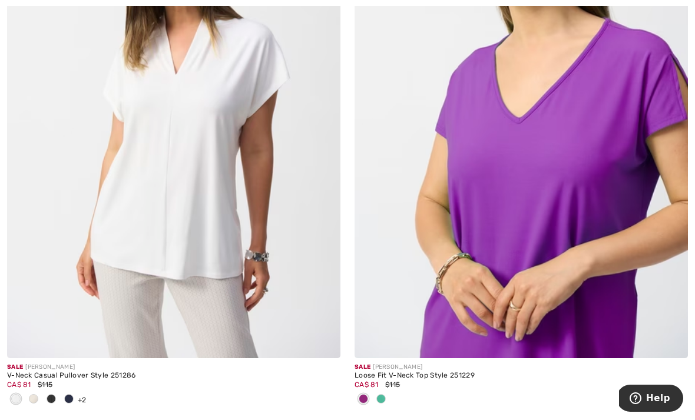
click at [31, 394] on span at bounding box center [33, 398] width 9 height 9
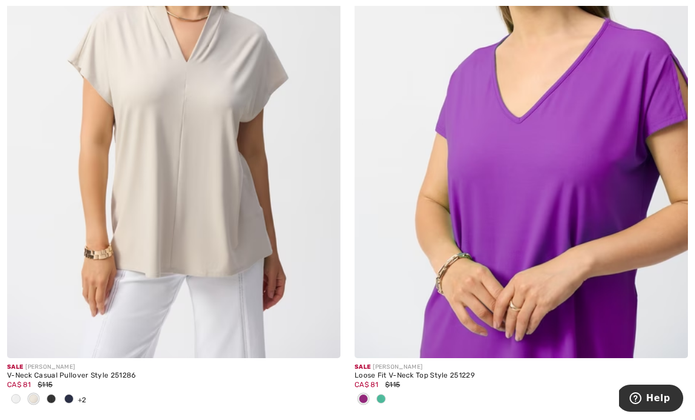
click at [198, 189] on img at bounding box center [174, 108] width 334 height 500
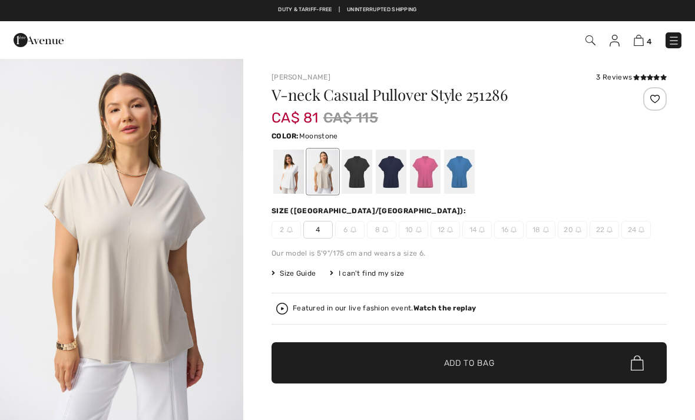
checkbox input "true"
click at [288, 176] on div at bounding box center [288, 172] width 31 height 44
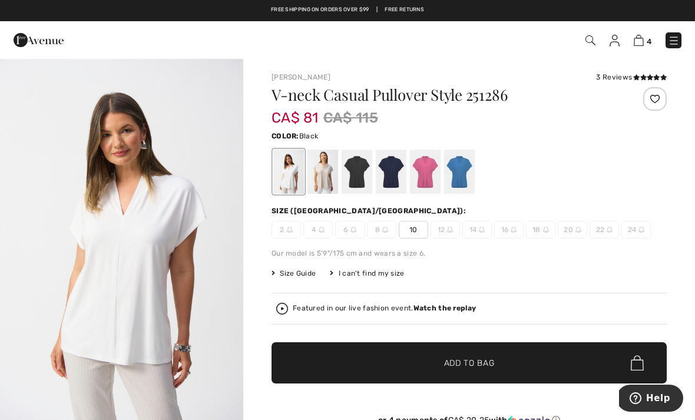
click at [355, 175] on div at bounding box center [357, 172] width 31 height 44
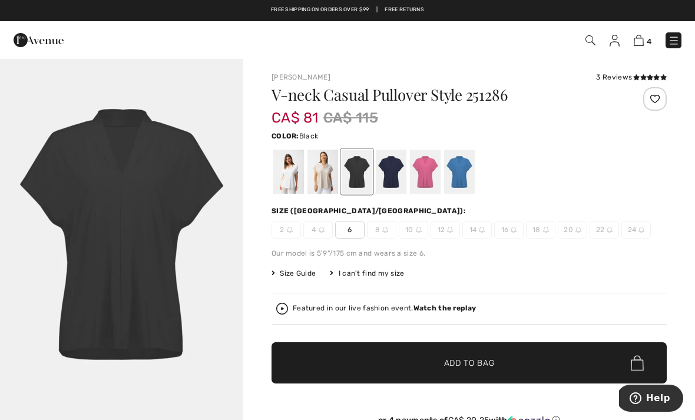
click at [389, 171] on div at bounding box center [391, 172] width 31 height 44
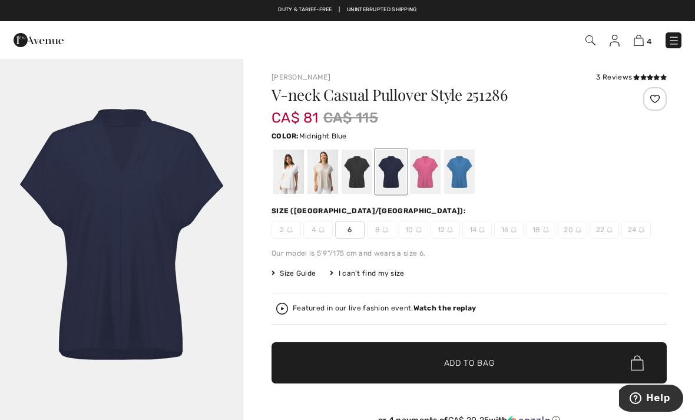
click at [426, 183] on div at bounding box center [425, 172] width 31 height 44
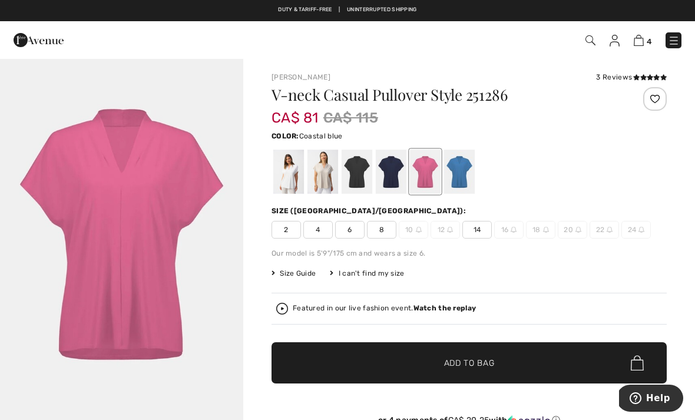
click at [457, 179] on div at bounding box center [459, 172] width 31 height 44
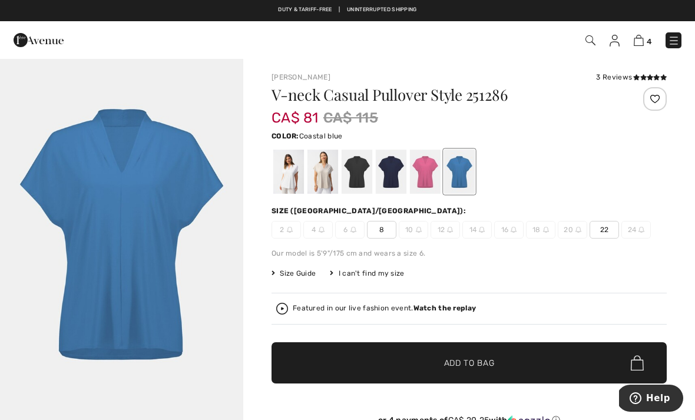
click at [349, 177] on div at bounding box center [357, 172] width 31 height 44
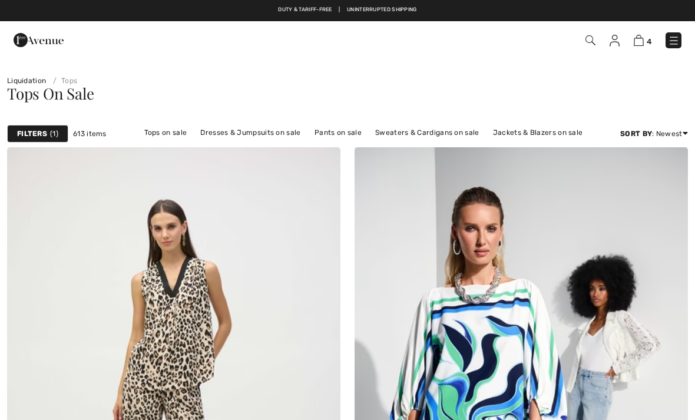
checkbox input "true"
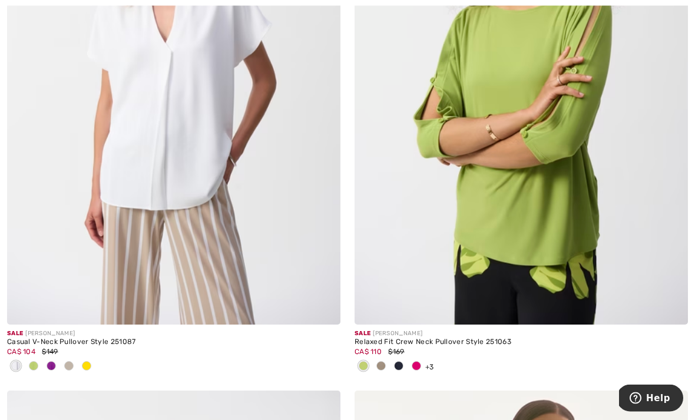
scroll to position [8974, 0]
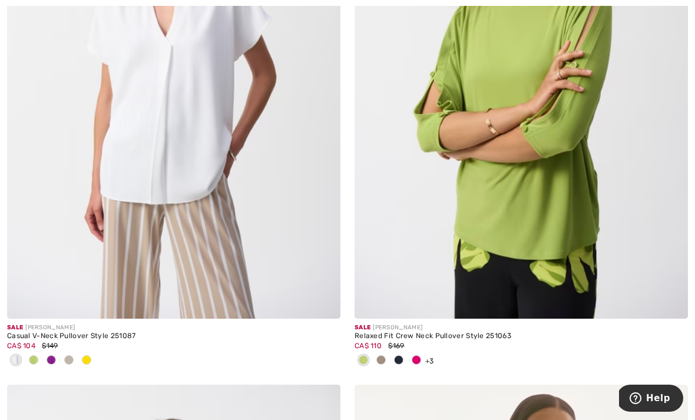
click at [211, 171] on img at bounding box center [174, 68] width 334 height 500
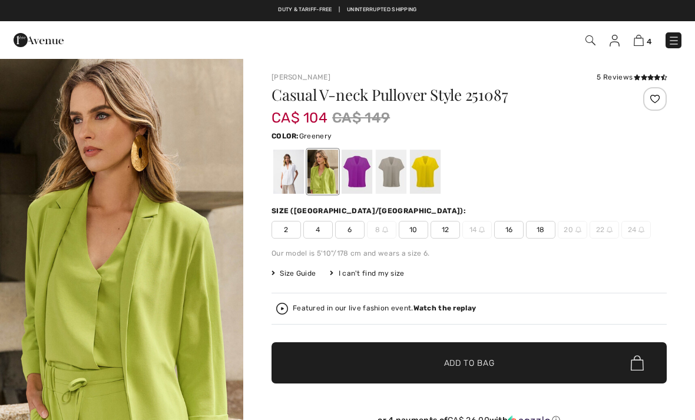
checkbox input "true"
click at [286, 186] on div at bounding box center [288, 172] width 31 height 44
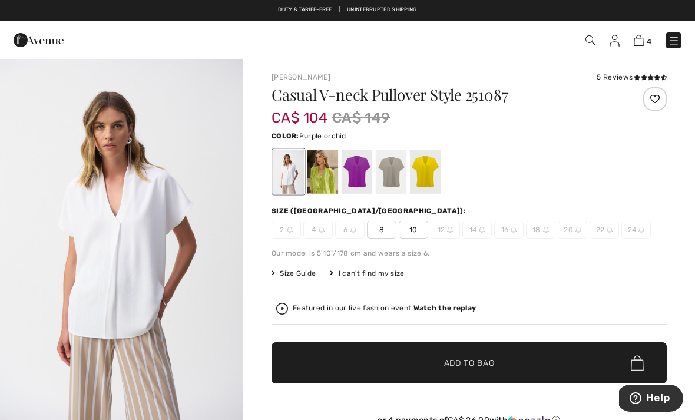
click at [356, 184] on div at bounding box center [357, 172] width 31 height 44
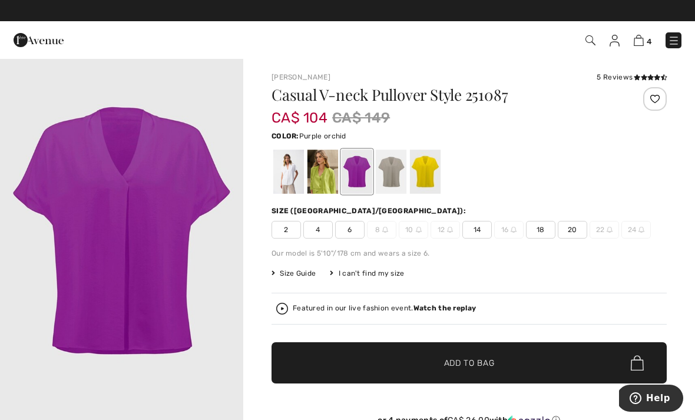
click at [394, 176] on div at bounding box center [391, 172] width 31 height 44
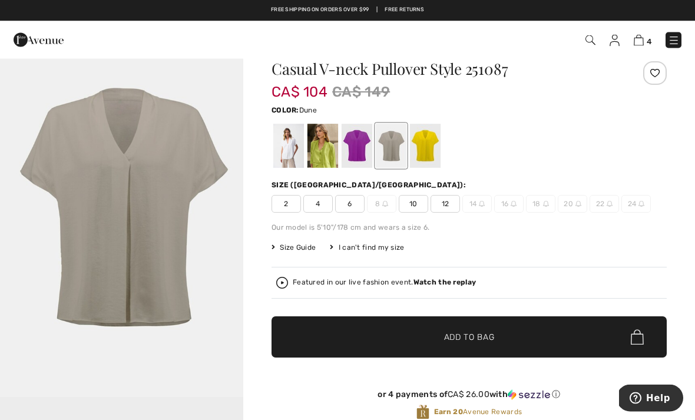
scroll to position [26, 0]
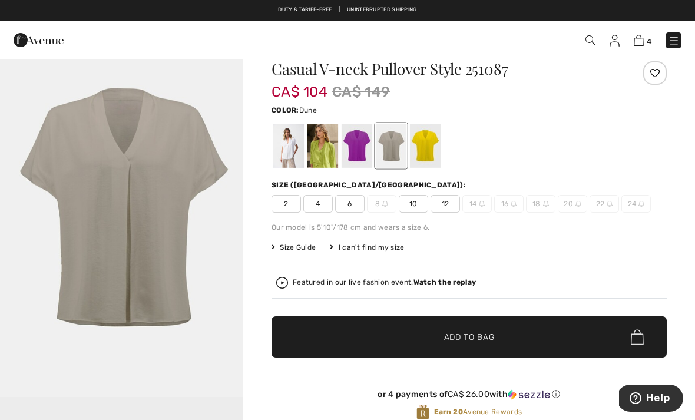
click at [446, 205] on span "12" at bounding box center [445, 204] width 29 height 18
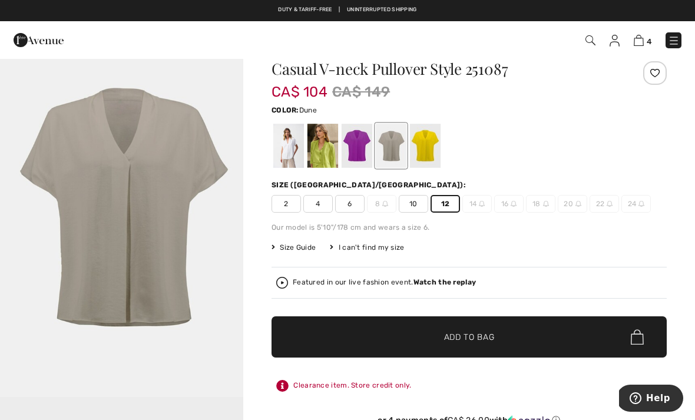
click at [476, 341] on span "Add to Bag" at bounding box center [469, 337] width 51 height 12
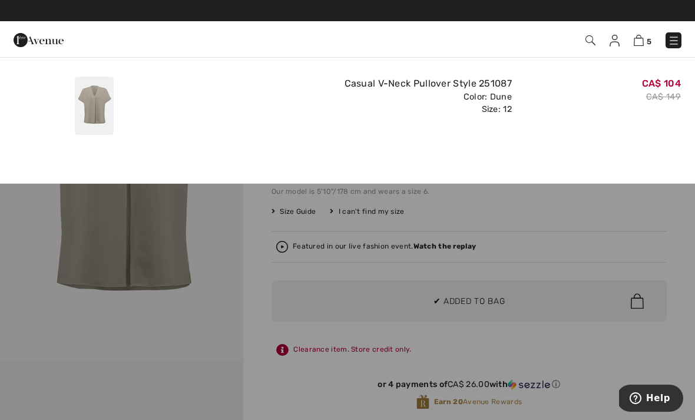
scroll to position [64, 0]
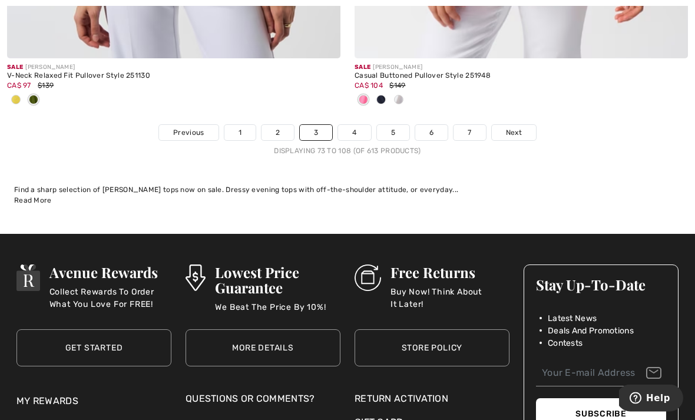
scroll to position [10367, 0]
click at [521, 125] on link "Next" at bounding box center [514, 132] width 44 height 15
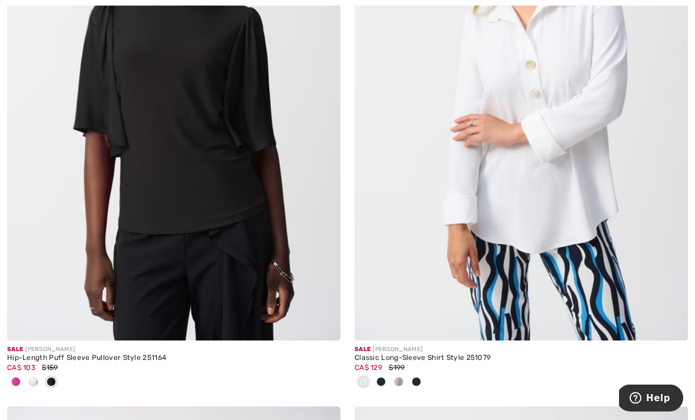
scroll to position [873, 0]
click at [34, 378] on span at bounding box center [33, 381] width 9 height 9
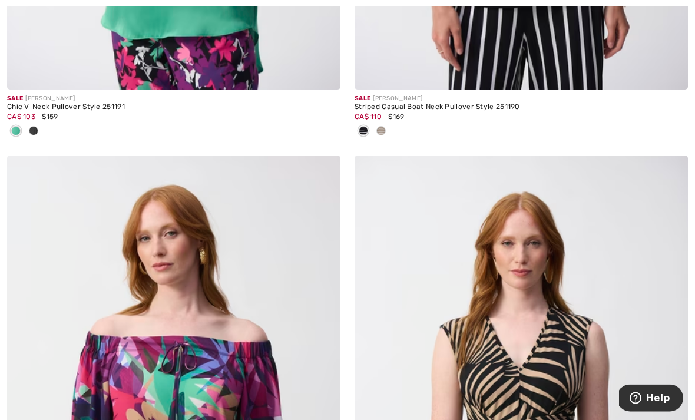
scroll to position [3986, 0]
click at [382, 131] on span at bounding box center [381, 130] width 9 height 9
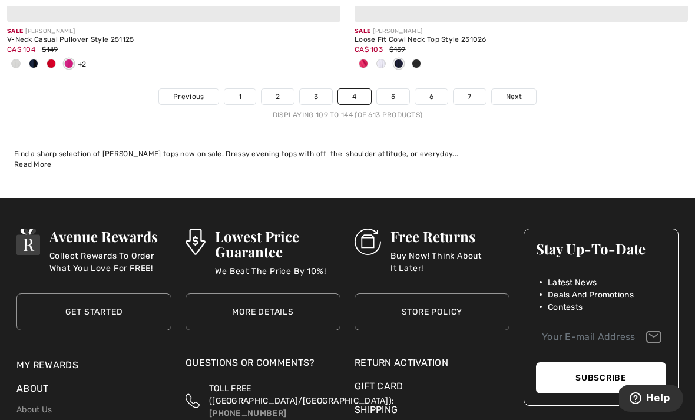
scroll to position [10382, 0]
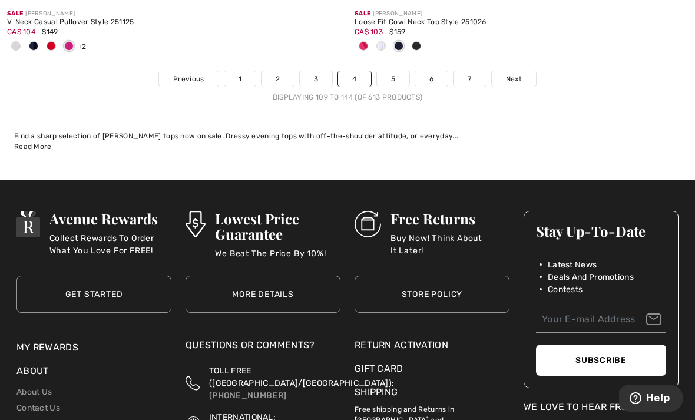
click at [397, 72] on link "5" at bounding box center [393, 78] width 32 height 15
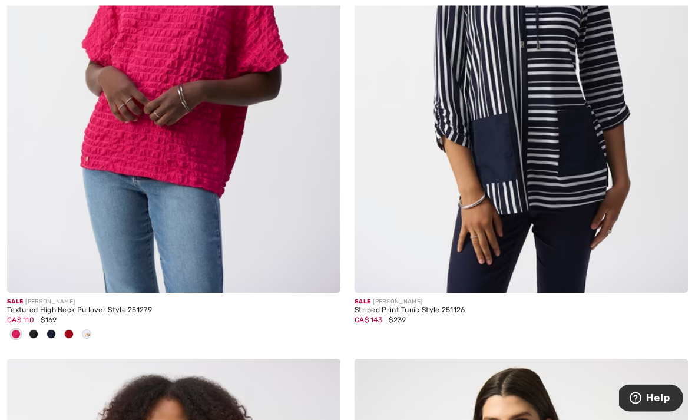
scroll to position [919, 0]
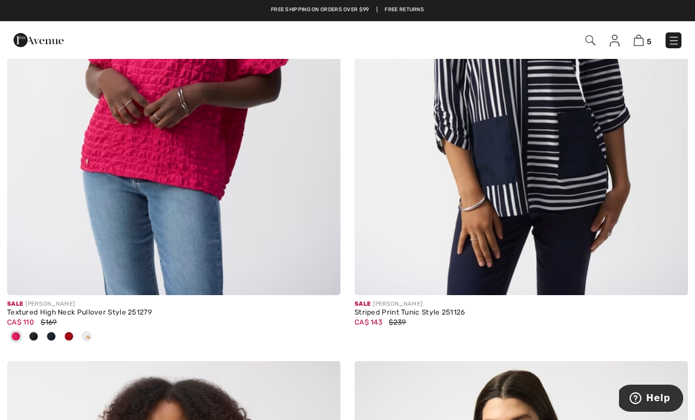
click at [33, 333] on span at bounding box center [33, 336] width 9 height 9
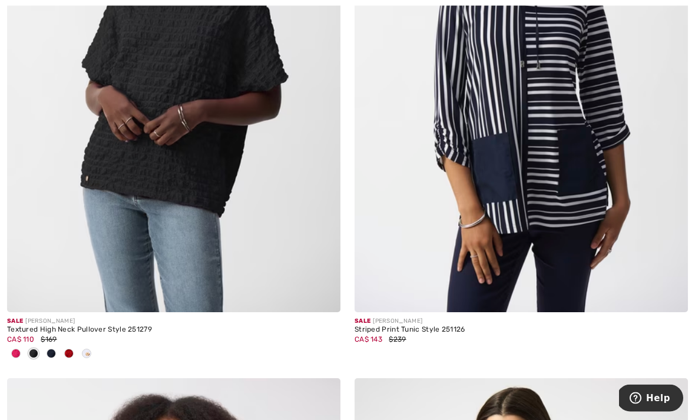
scroll to position [902, 0]
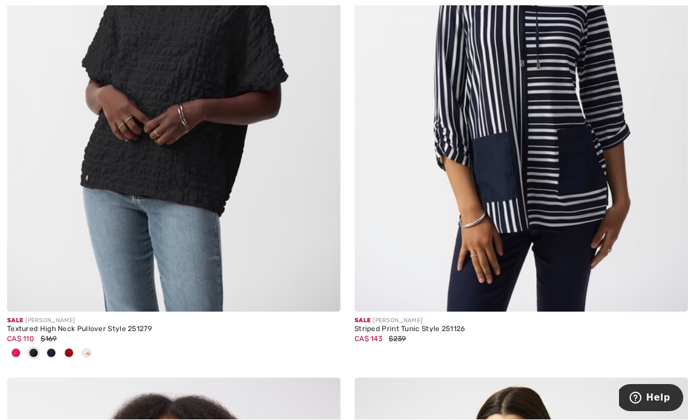
click at [52, 349] on span at bounding box center [51, 353] width 9 height 9
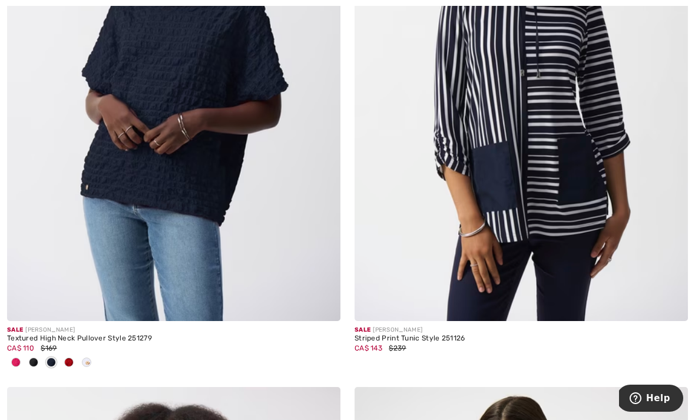
scroll to position [896, 0]
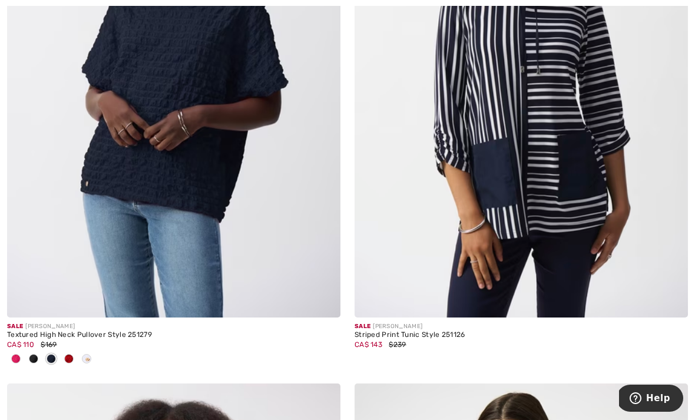
click at [53, 361] on span at bounding box center [51, 358] width 9 height 9
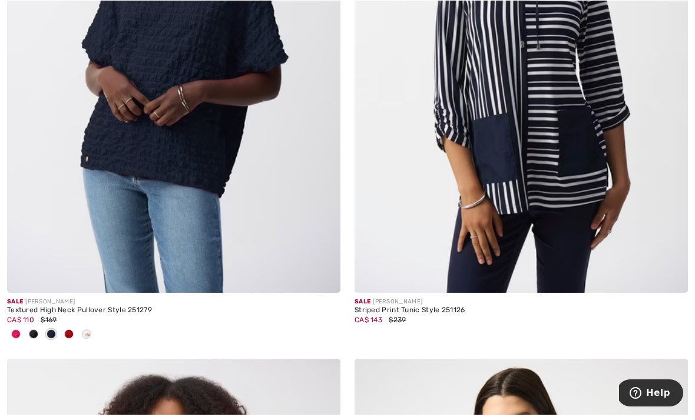
scroll to position [921, 0]
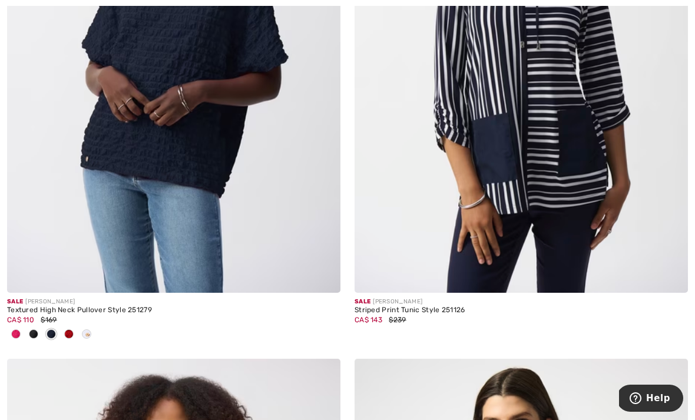
click at [203, 153] on img at bounding box center [174, 43] width 334 height 500
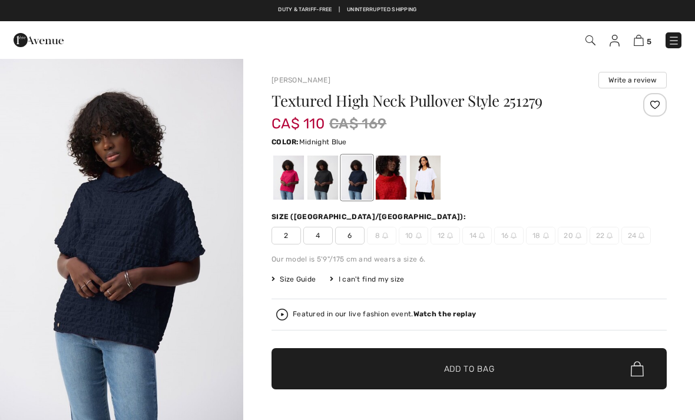
checkbox input "true"
click at [285, 189] on div at bounding box center [288, 178] width 31 height 44
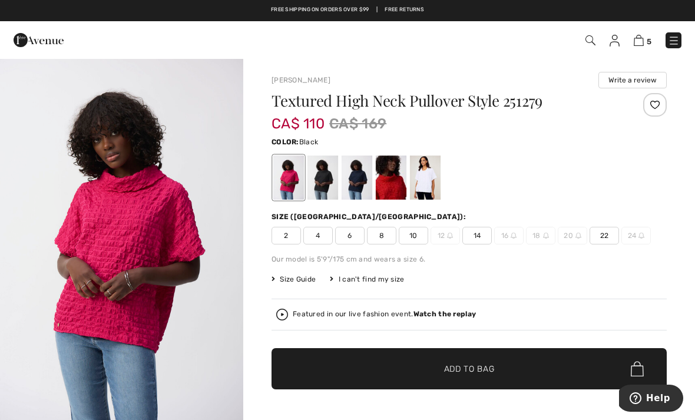
click at [328, 186] on div at bounding box center [323, 178] width 31 height 44
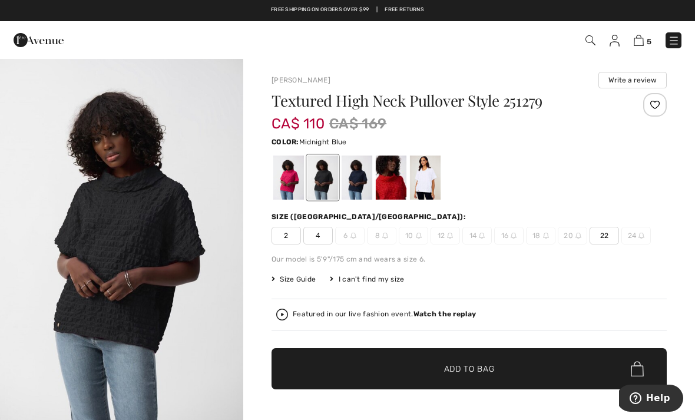
click at [357, 193] on div at bounding box center [357, 178] width 31 height 44
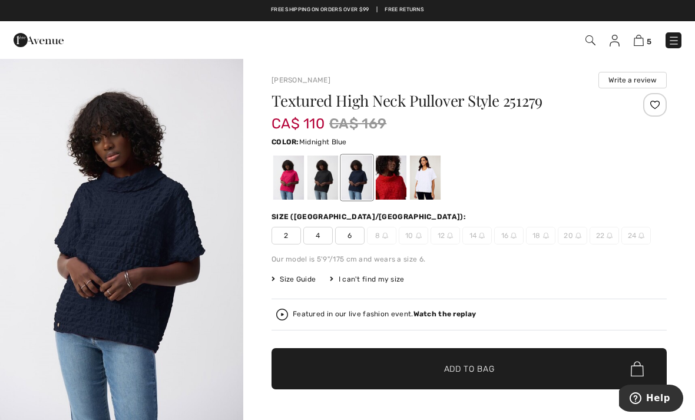
click at [394, 180] on div at bounding box center [391, 178] width 31 height 44
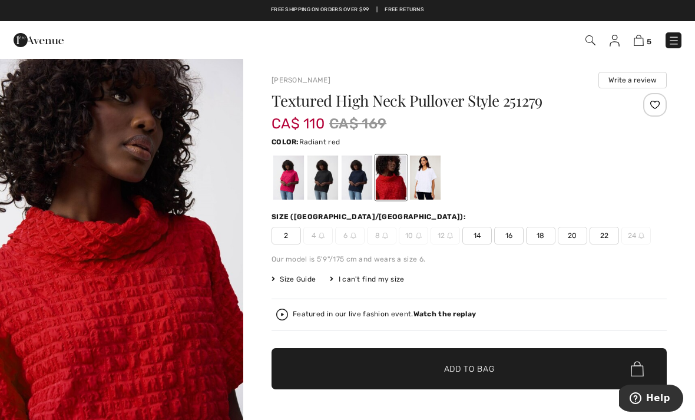
click at [420, 174] on div at bounding box center [425, 178] width 31 height 44
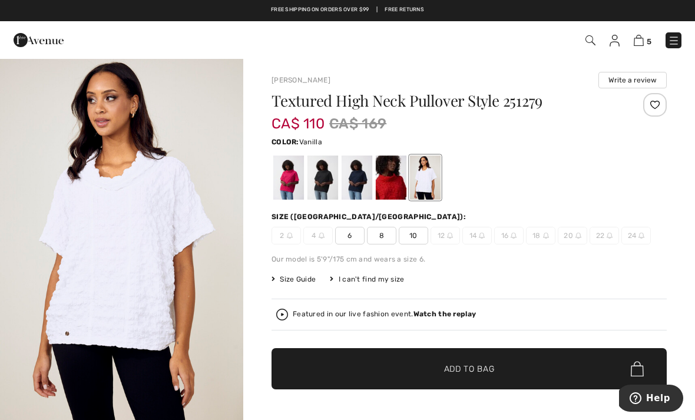
click at [484, 121] on div "CA$ 110 CA$ 169" at bounding box center [436, 123] width 329 height 21
click at [357, 188] on div at bounding box center [357, 178] width 31 height 44
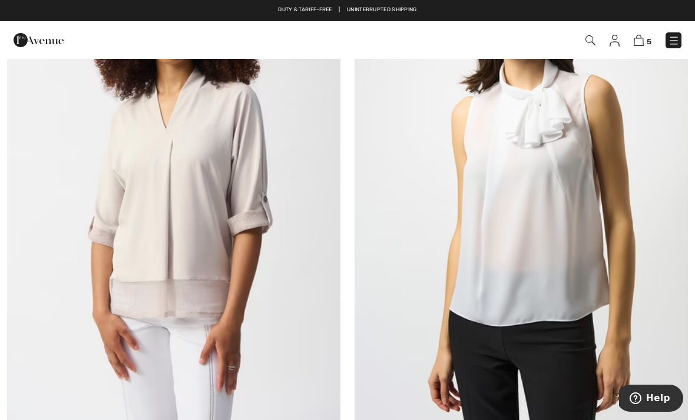
scroll to position [1337, 0]
click at [217, 245] on img at bounding box center [174, 193] width 334 height 500
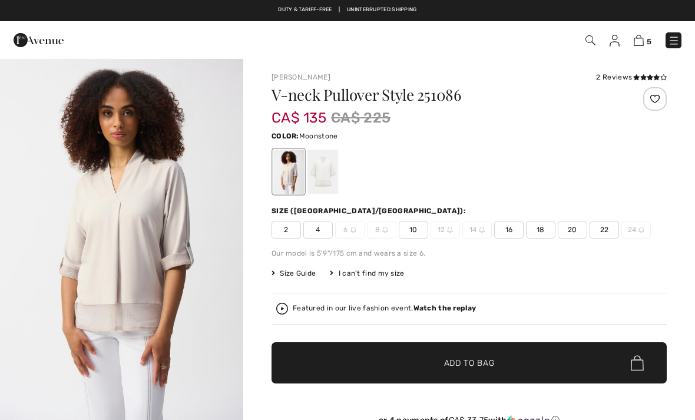
checkbox input "true"
click at [166, 250] on img "1 / 5" at bounding box center [121, 240] width 243 height 365
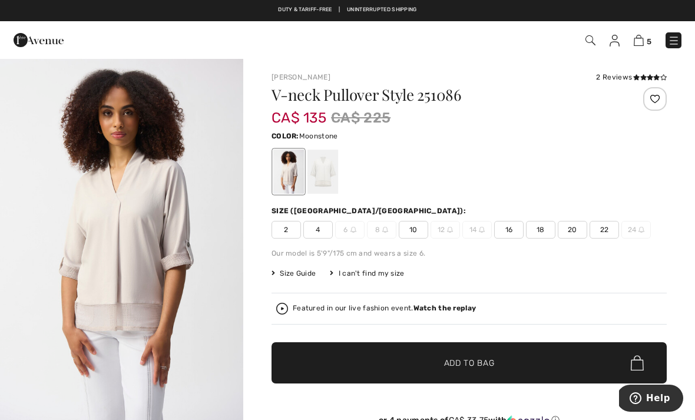
click at [649, 75] on icon at bounding box center [650, 77] width 6 height 6
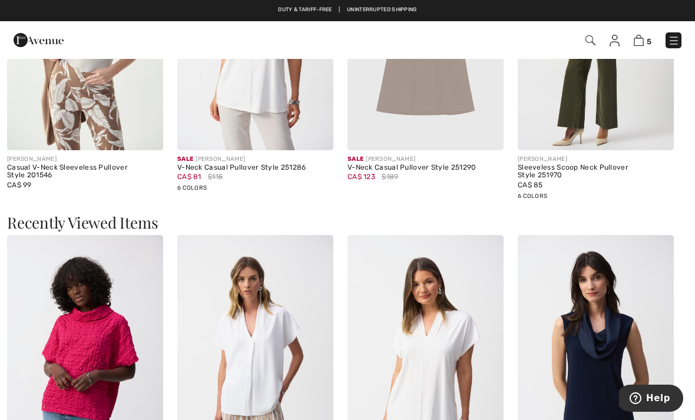
scroll to position [1551, 0]
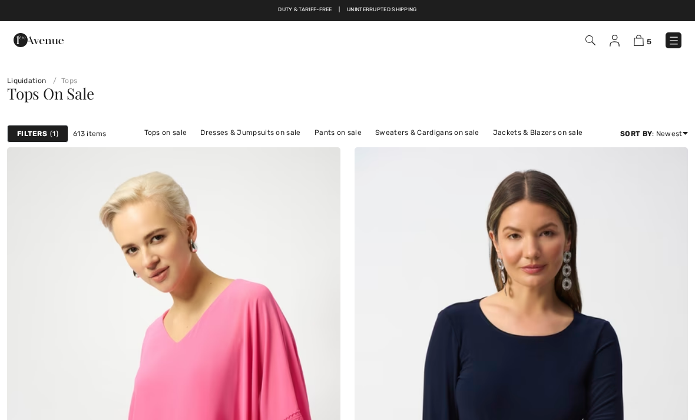
scroll to position [1375, 0]
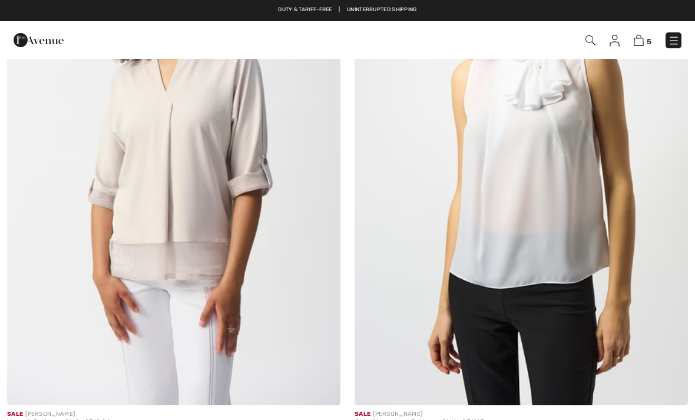
checkbox input "true"
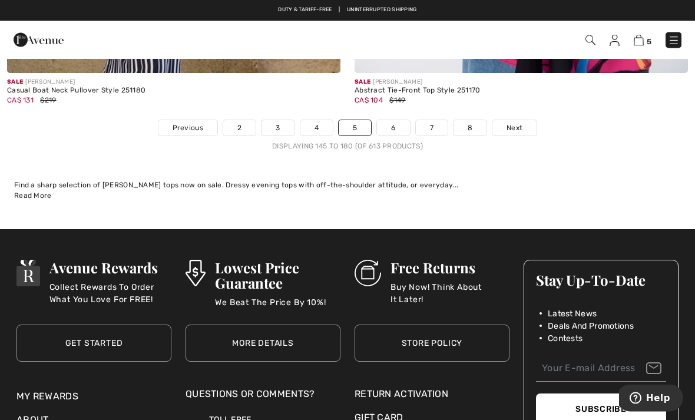
scroll to position [10294, 0]
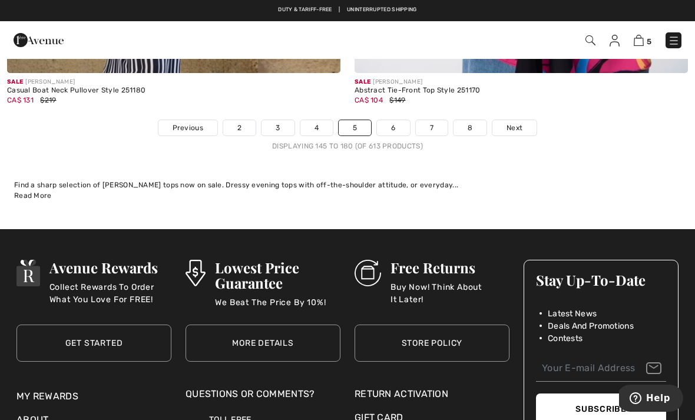
click at [394, 126] on link "6" at bounding box center [393, 127] width 32 height 15
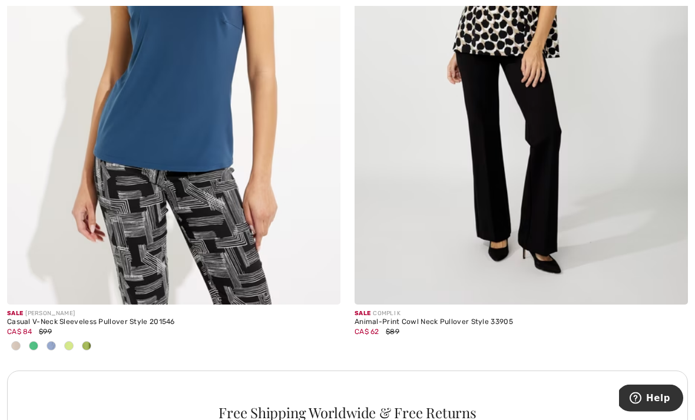
scroll to position [3116, 0]
click at [24, 341] on div at bounding box center [16, 346] width 18 height 19
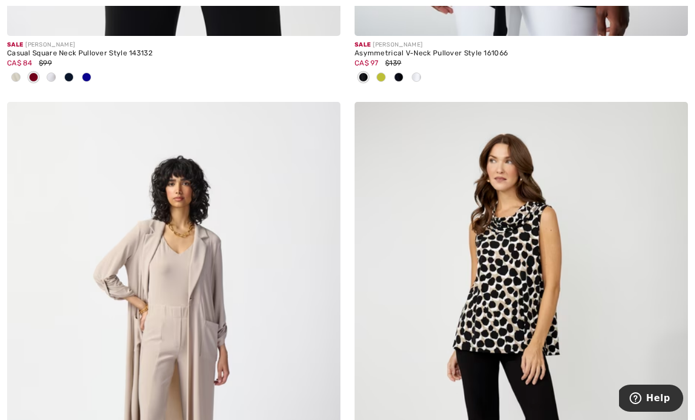
scroll to position [2850, 0]
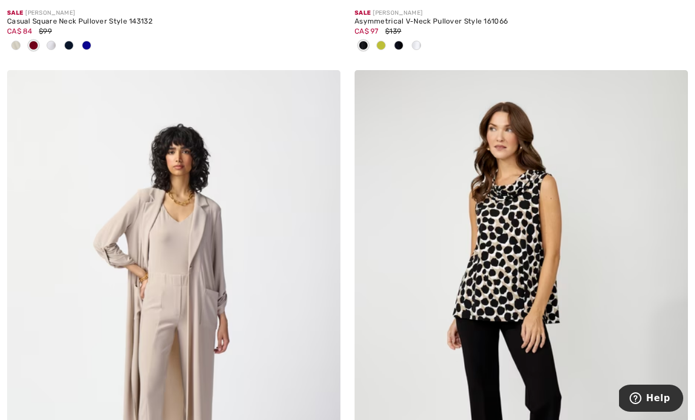
click at [208, 257] on img at bounding box center [174, 320] width 334 height 500
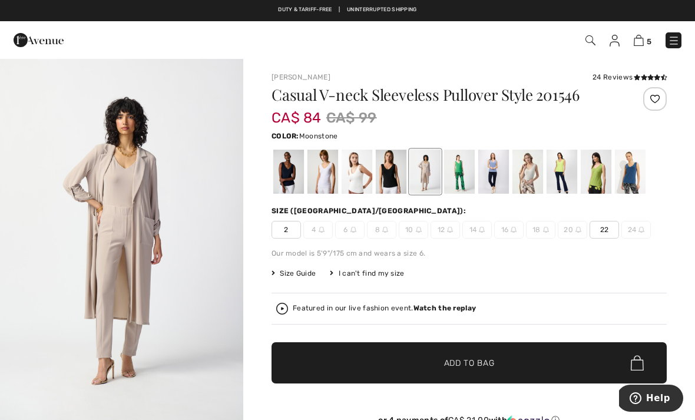
click at [530, 184] on div at bounding box center [528, 172] width 31 height 44
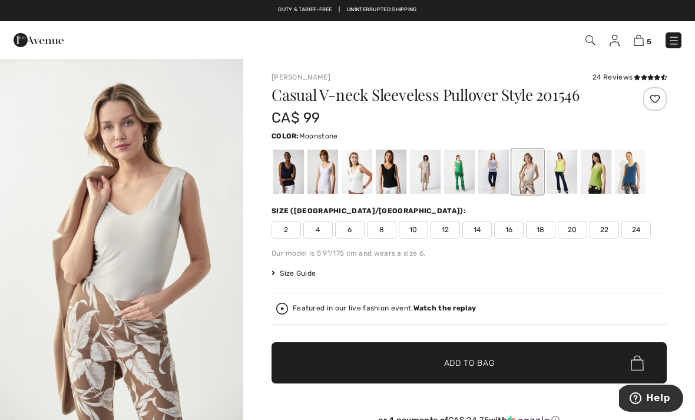
click at [451, 229] on span "12" at bounding box center [445, 230] width 29 height 18
click at [647, 74] on icon at bounding box center [644, 77] width 6 height 6
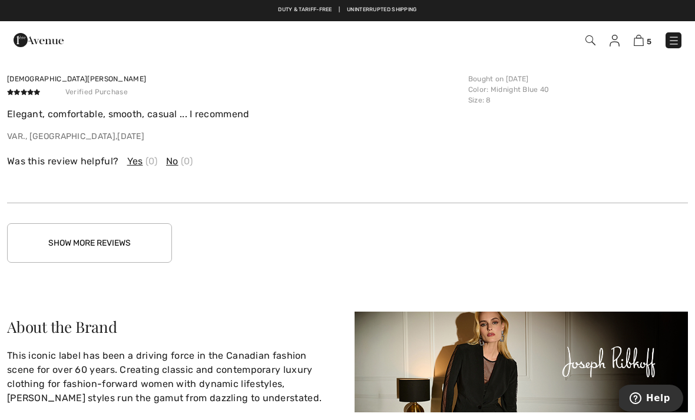
scroll to position [2382, 0]
click at [144, 230] on button "Show More Reviews" at bounding box center [89, 243] width 165 height 39
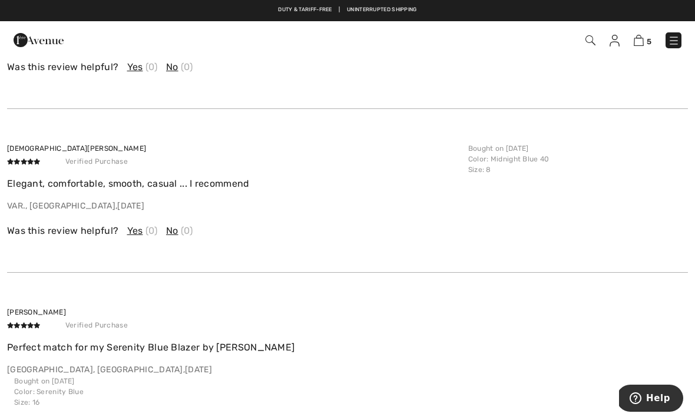
scroll to position [2287, 0]
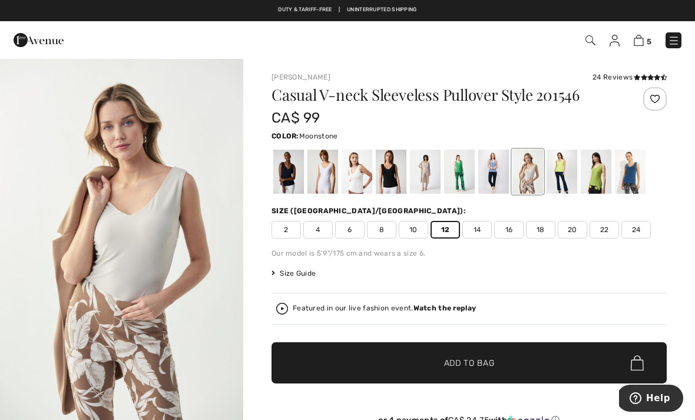
click at [478, 229] on span "14" at bounding box center [477, 230] width 29 height 18
click at [509, 360] on span "✔ Added to Bag Add to Bag" at bounding box center [469, 362] width 395 height 41
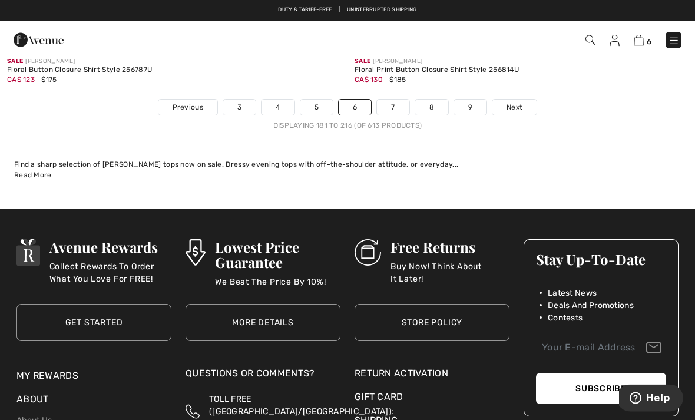
scroll to position [10217, 0]
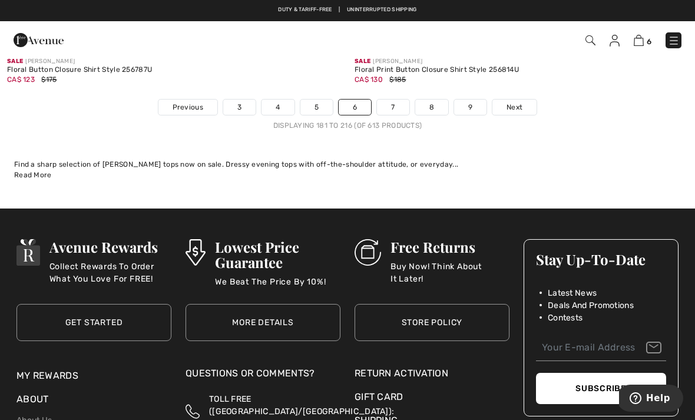
click at [394, 100] on link "7" at bounding box center [393, 107] width 32 height 15
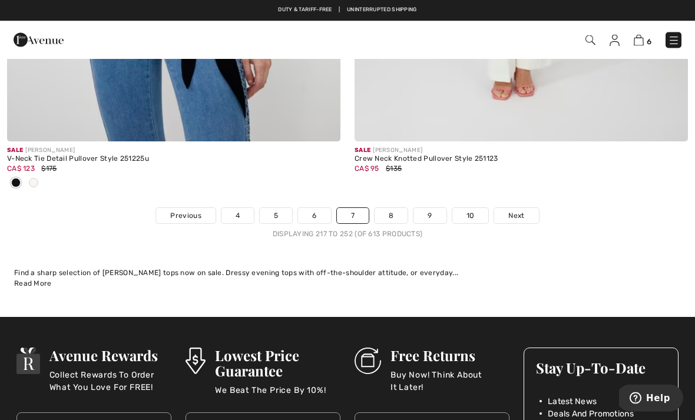
scroll to position [10166, 0]
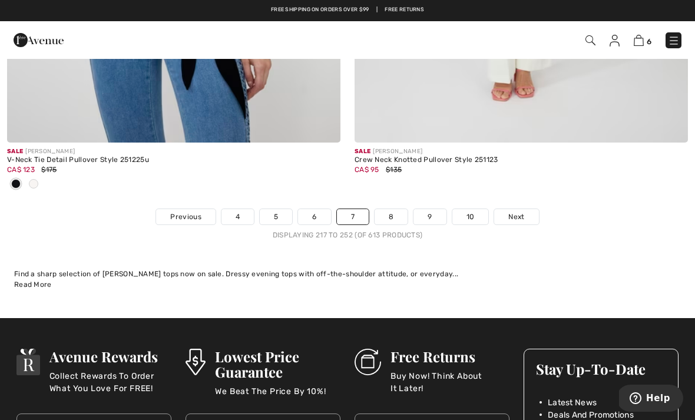
click at [396, 212] on link "8" at bounding box center [391, 216] width 33 height 15
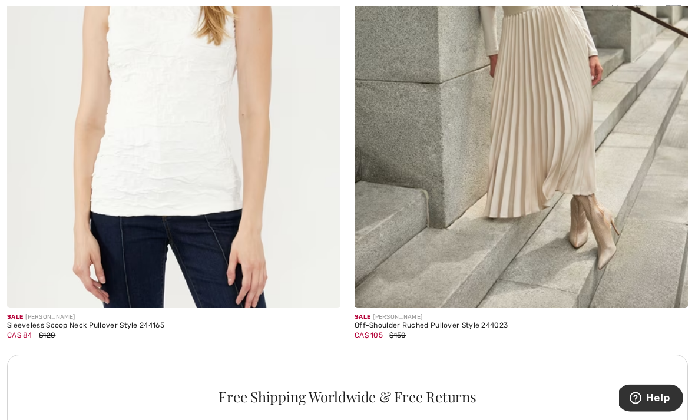
scroll to position [3112, 0]
click at [212, 192] on img at bounding box center [174, 58] width 334 height 500
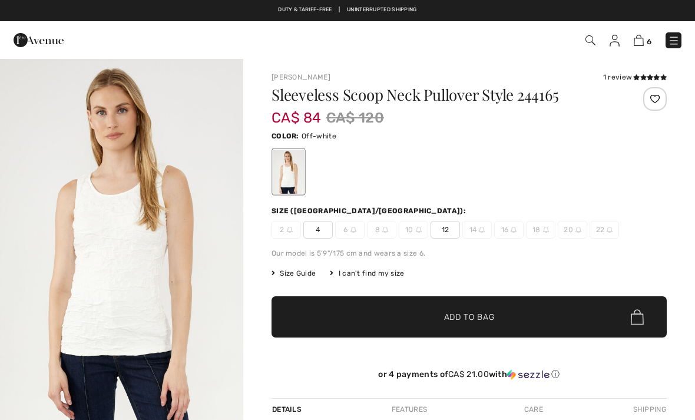
checkbox input "true"
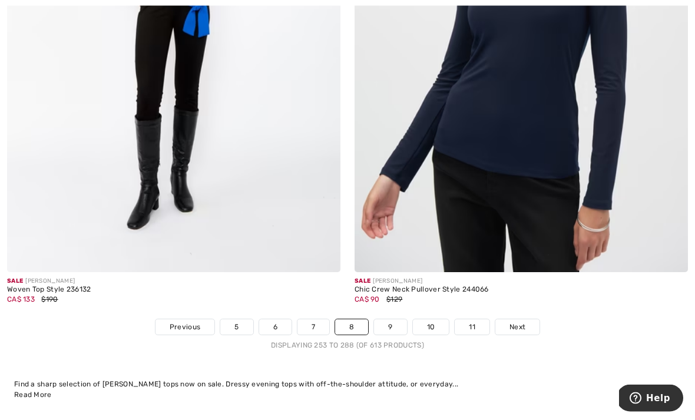
scroll to position [9978, 0]
click at [395, 323] on link "9" at bounding box center [390, 326] width 32 height 15
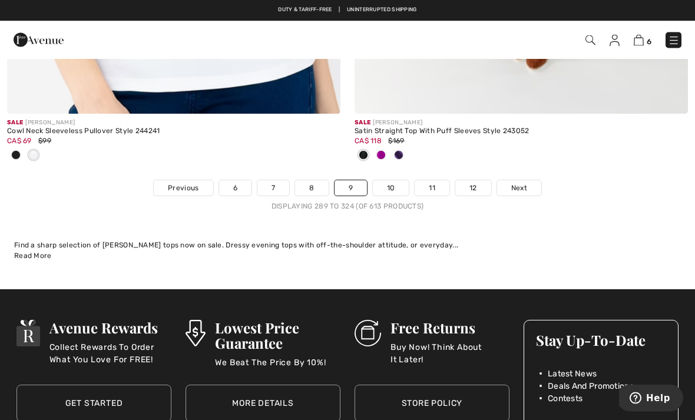
scroll to position [10288, 0]
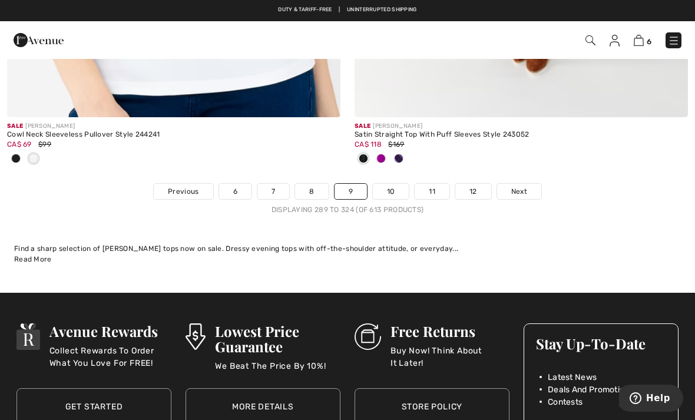
click at [526, 186] on span "Next" at bounding box center [520, 191] width 16 height 11
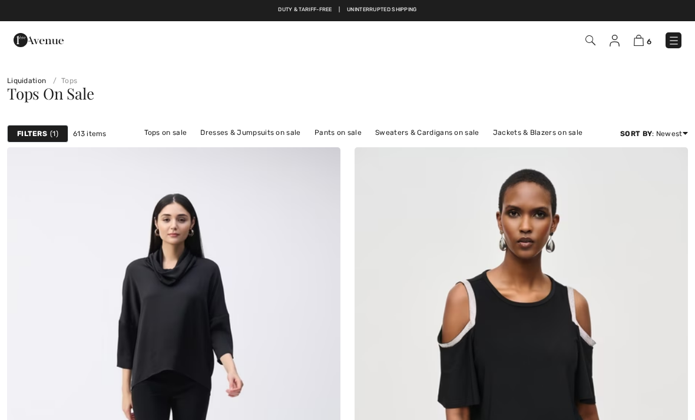
checkbox input "true"
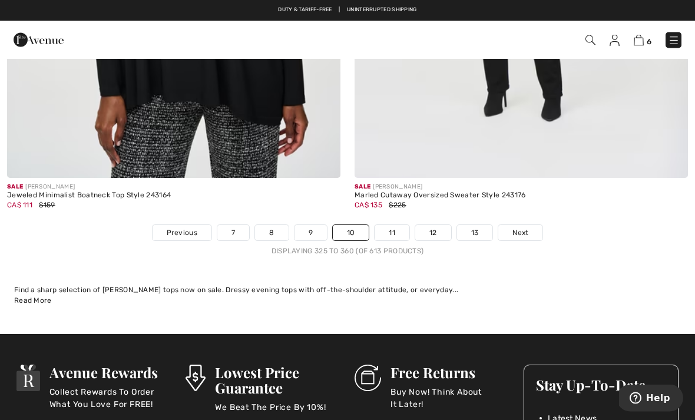
scroll to position [10119, 0]
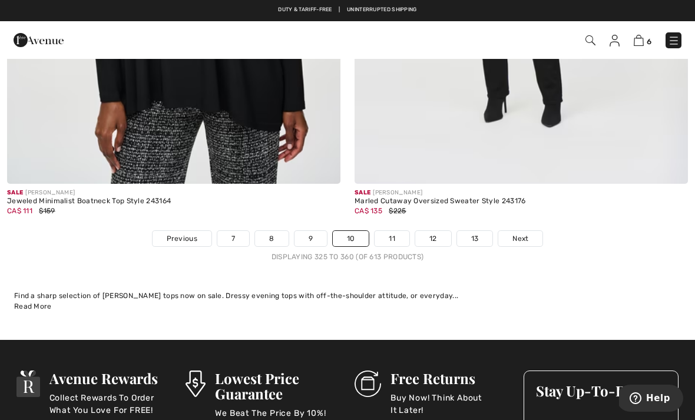
click at [527, 231] on link "Next" at bounding box center [521, 238] width 44 height 15
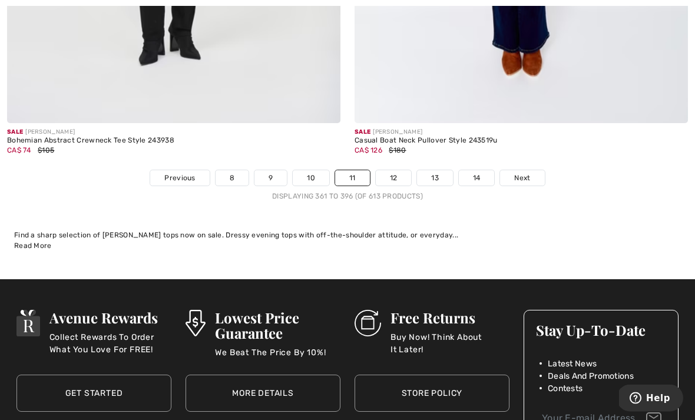
scroll to position [10243, 0]
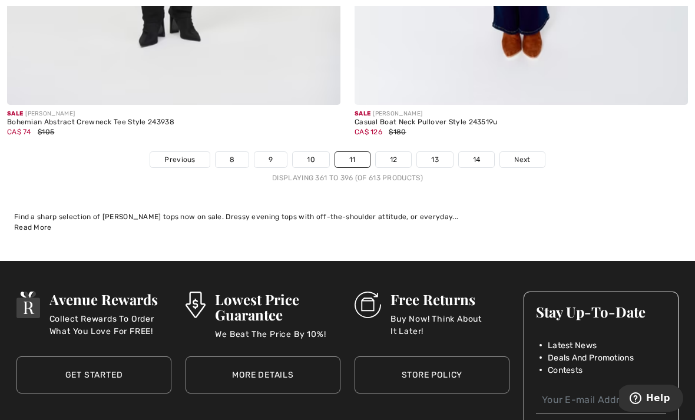
click at [397, 157] on link "12" at bounding box center [394, 159] width 36 height 15
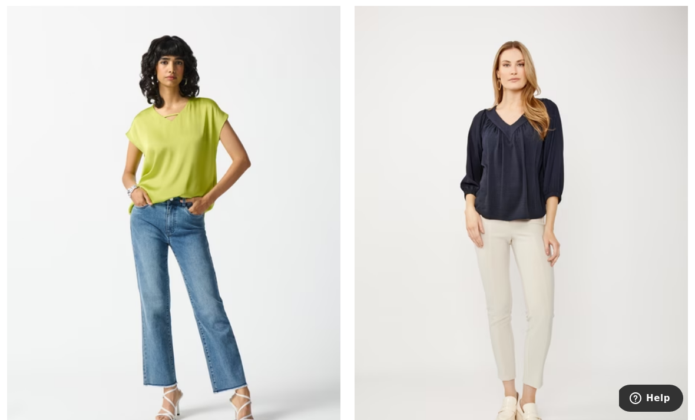
scroll to position [9832, 0]
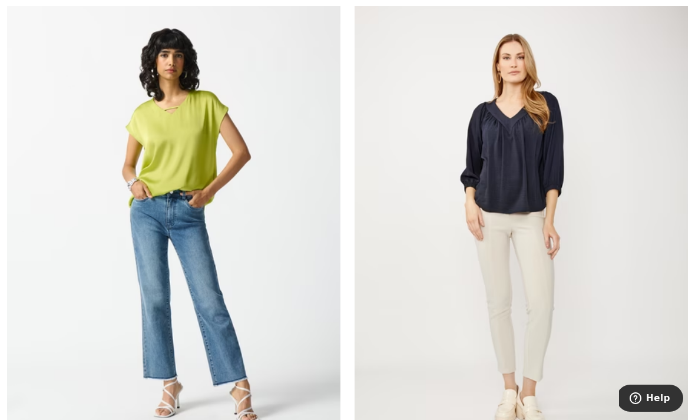
click at [208, 203] on img at bounding box center [174, 226] width 334 height 500
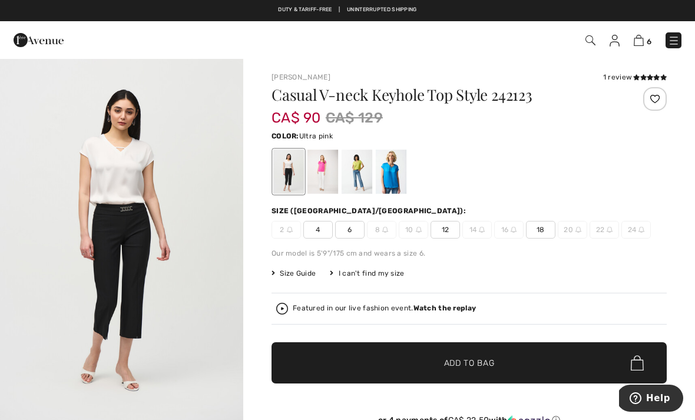
click at [332, 176] on div at bounding box center [323, 172] width 31 height 44
click at [353, 180] on div at bounding box center [357, 172] width 31 height 44
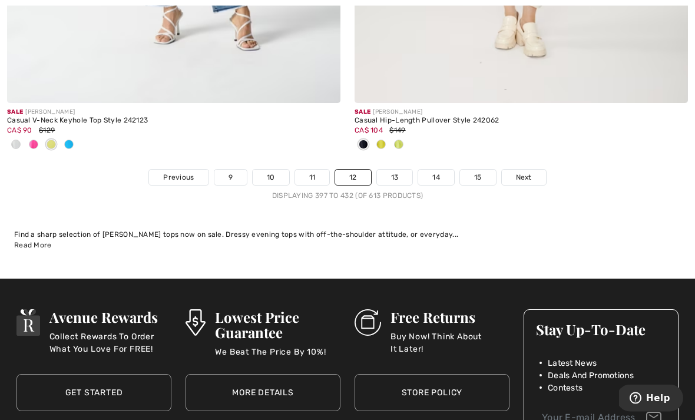
scroll to position [10205, 0]
click at [401, 170] on link "13" at bounding box center [395, 177] width 36 height 15
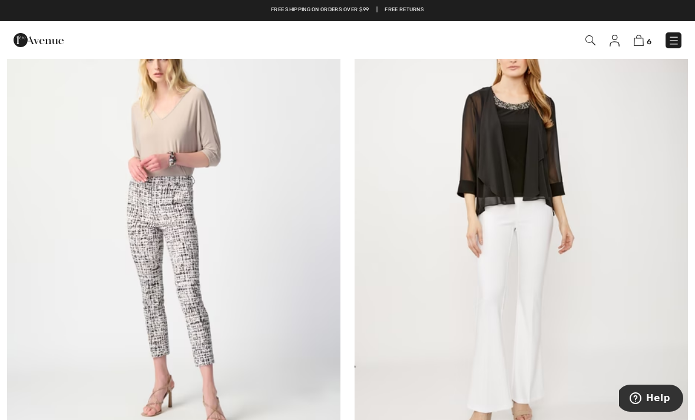
scroll to position [6390, 0]
click at [184, 149] on img at bounding box center [174, 228] width 334 height 500
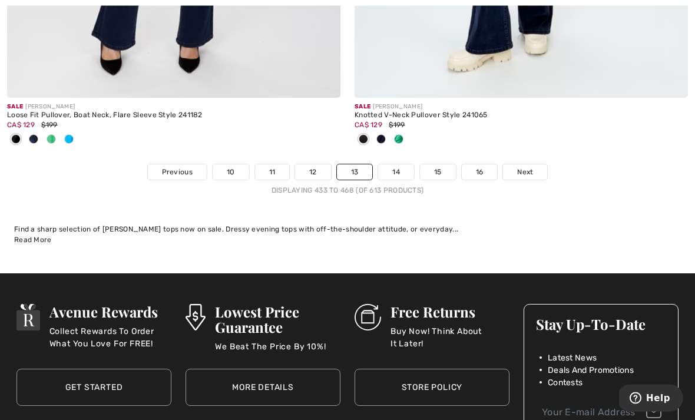
scroll to position [10288, 0]
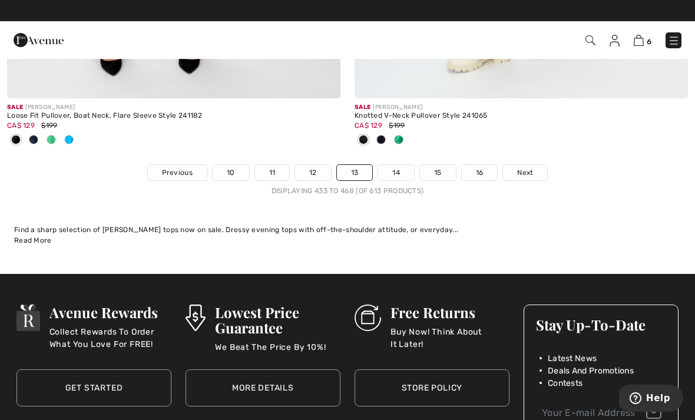
click at [530, 167] on span "Next" at bounding box center [525, 172] width 16 height 11
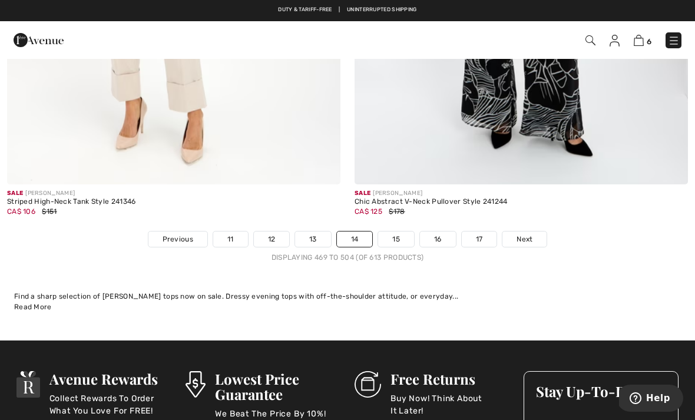
scroll to position [10179, 0]
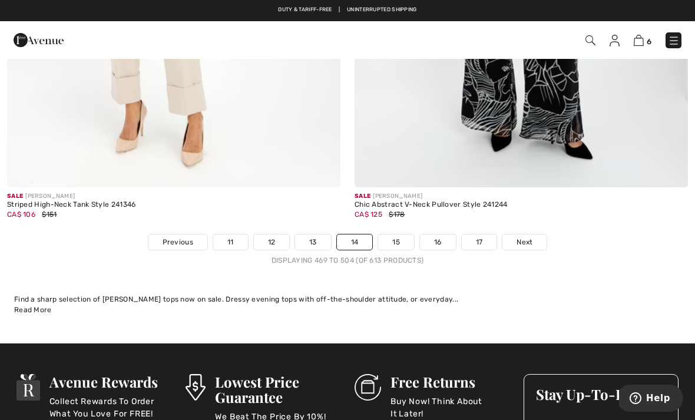
click at [408, 235] on link "15" at bounding box center [396, 242] width 36 height 15
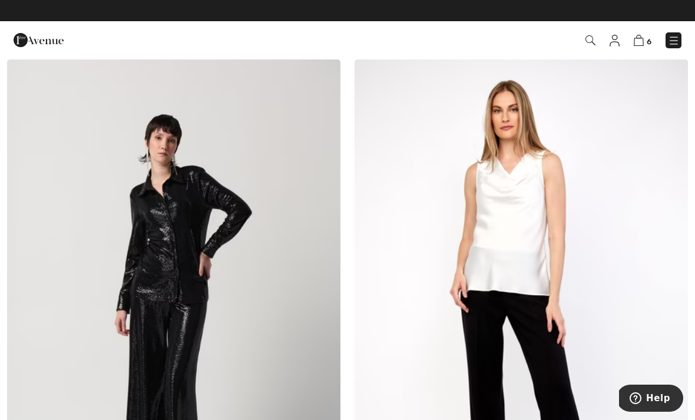
scroll to position [2276, 0]
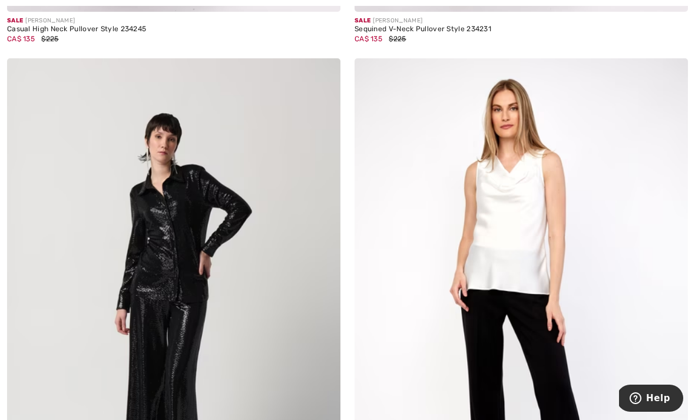
click at [523, 250] on img at bounding box center [522, 308] width 334 height 500
click at [523, 202] on img at bounding box center [522, 308] width 334 height 500
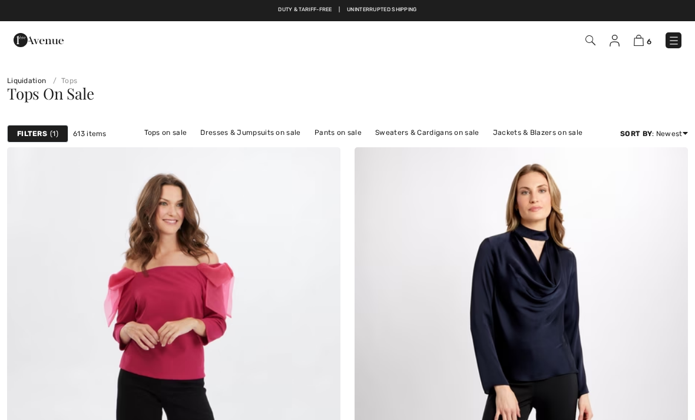
scroll to position [2314, 0]
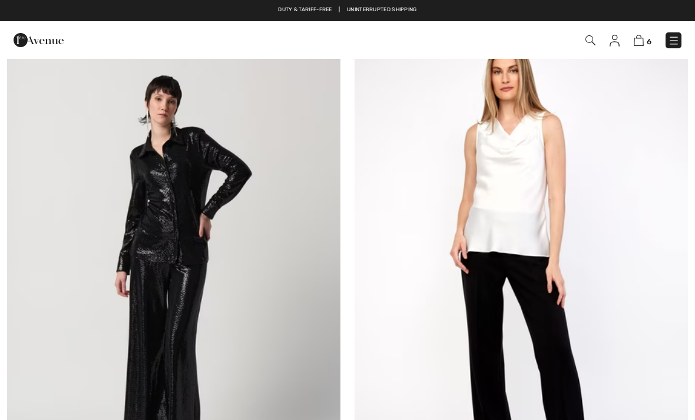
checkbox input "true"
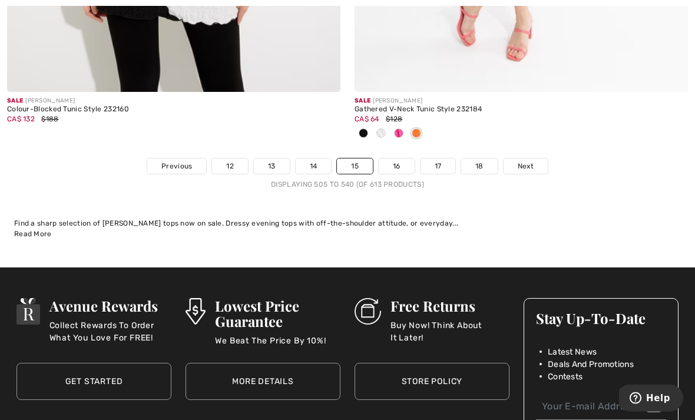
scroll to position [10218, 0]
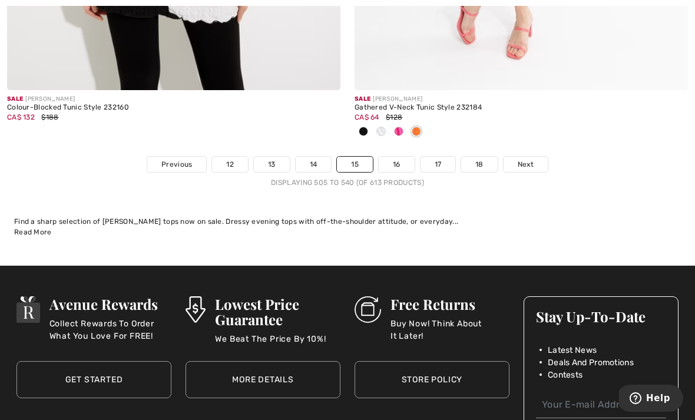
click at [404, 157] on link "16" at bounding box center [397, 164] width 36 height 15
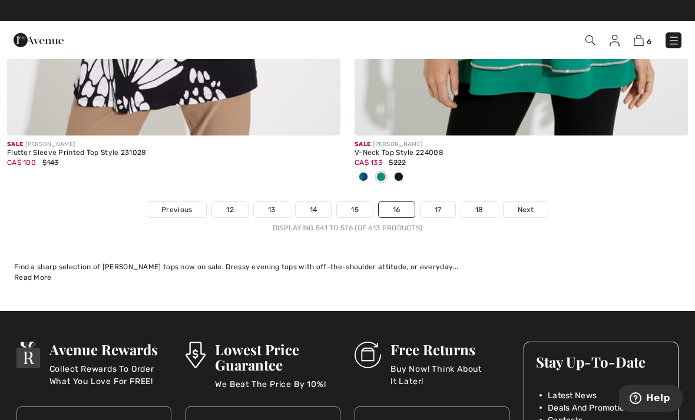
scroll to position [10168, 0]
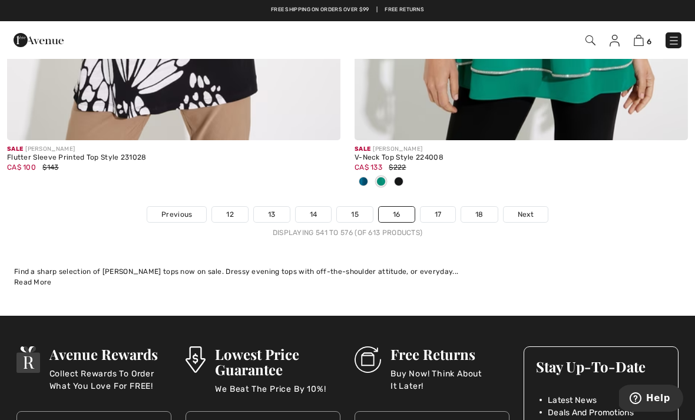
click at [446, 207] on link "17" at bounding box center [438, 214] width 35 height 15
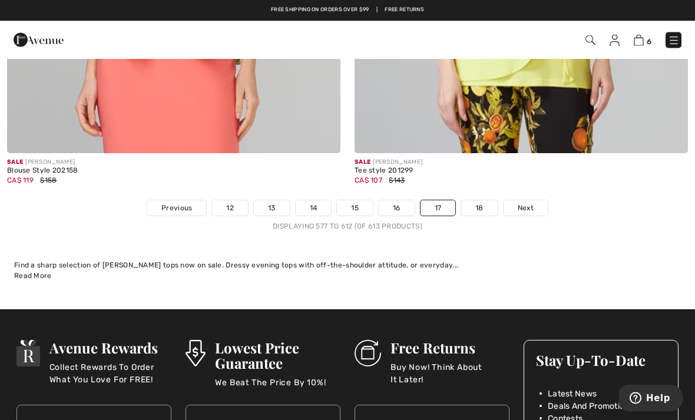
scroll to position [10034, 0]
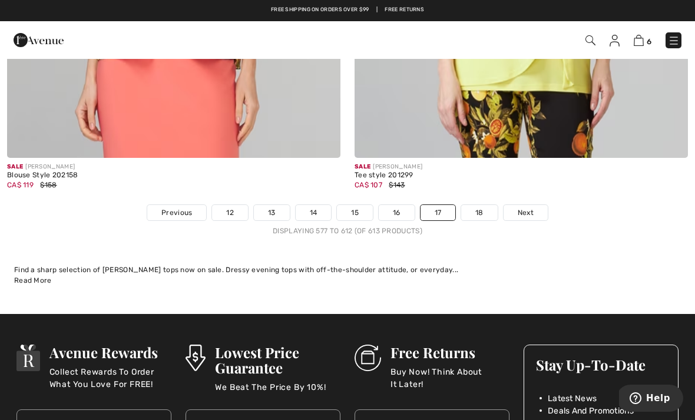
click at [484, 207] on link "18" at bounding box center [479, 212] width 37 height 15
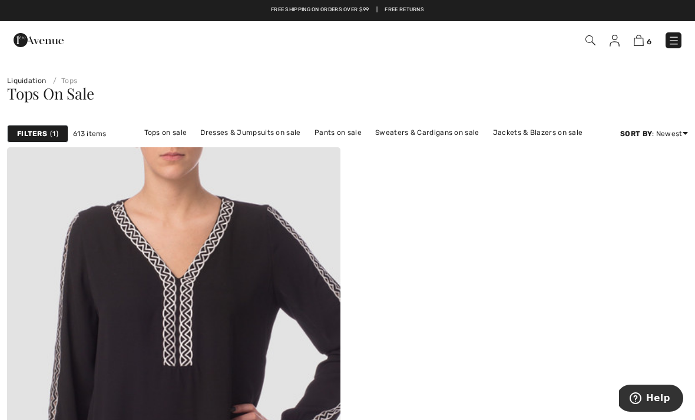
click at [640, 44] on img at bounding box center [639, 40] width 10 height 11
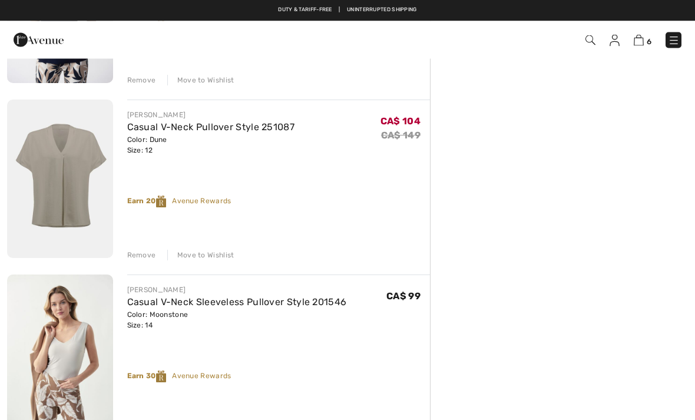
scroll to position [753, 0]
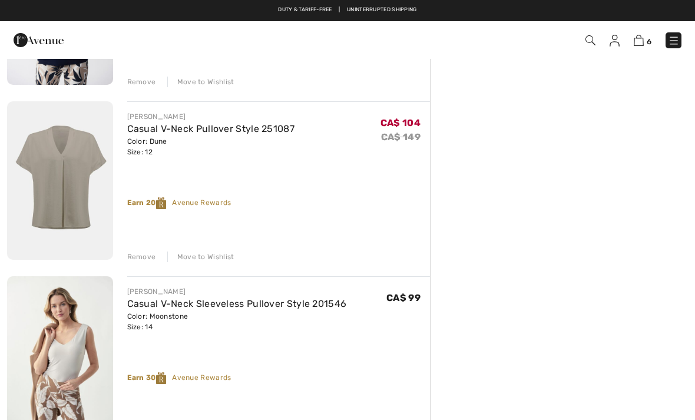
click at [150, 249] on div "Remove Move to Wishlist" at bounding box center [279, 255] width 304 height 13
click at [139, 257] on div "Remove" at bounding box center [141, 257] width 29 height 11
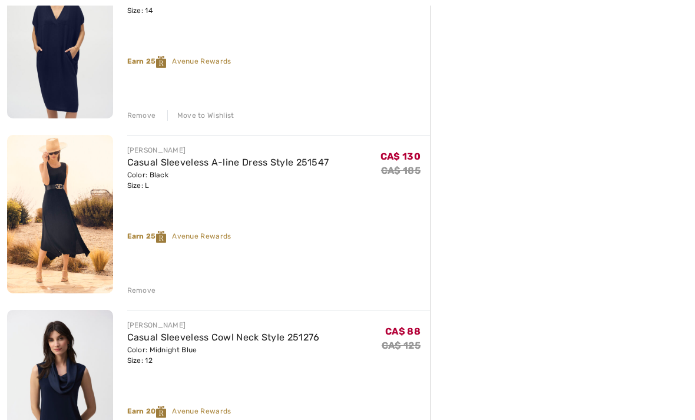
scroll to position [370, 0]
click at [146, 294] on div "Remove" at bounding box center [141, 290] width 29 height 11
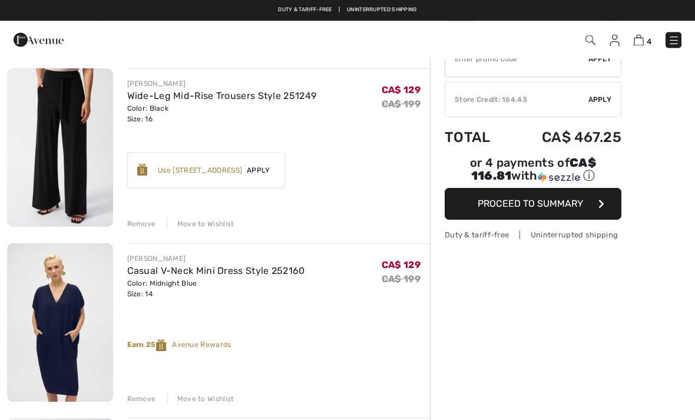
scroll to position [0, 0]
